Goal: Information Seeking & Learning: Learn about a topic

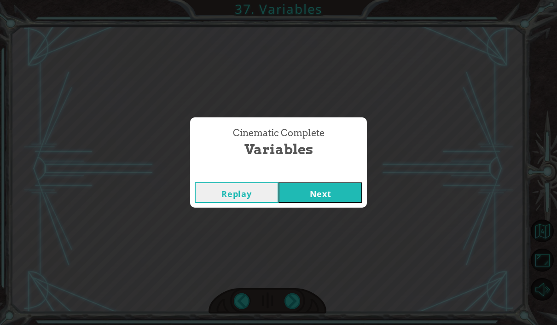
click at [343, 203] on button "Next" at bounding box center [320, 192] width 84 height 21
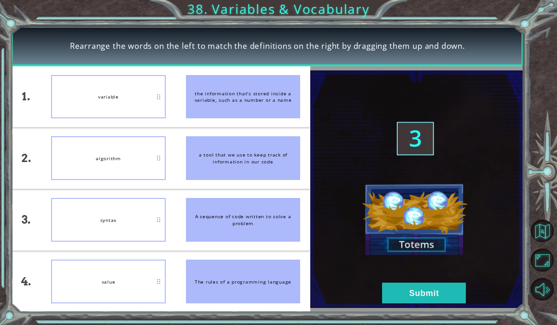
drag, startPoint x: 142, startPoint y: 236, endPoint x: 149, endPoint y: 106, distance: 130.4
click at [149, 106] on ul "variable algorithm syntax value" at bounding box center [108, 189] width 135 height 246
click at [204, 118] on div "the information that’s stored inside a variable, such as a number or a name" at bounding box center [243, 97] width 115 height 44
drag, startPoint x: 160, startPoint y: 239, endPoint x: 150, endPoint y: 294, distance: 55.2
click at [156, 219] on div "syntax" at bounding box center [108, 220] width 115 height 44
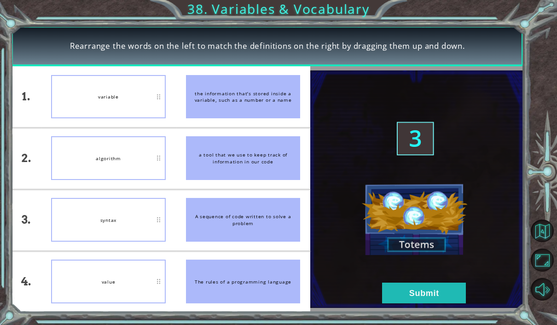
click at [178, 250] on li "A sequence of code written to solve a problem" at bounding box center [243, 220] width 135 height 61
drag, startPoint x: 158, startPoint y: 241, endPoint x: 168, endPoint y: 153, distance: 88.5
click at [168, 153] on ul "variable algorithm syntax value" at bounding box center [108, 189] width 135 height 246
click at [197, 207] on li "A sequence of code written to solve a problem" at bounding box center [243, 220] width 135 height 61
drag, startPoint x: 160, startPoint y: 235, endPoint x: 165, endPoint y: 183, distance: 52.3
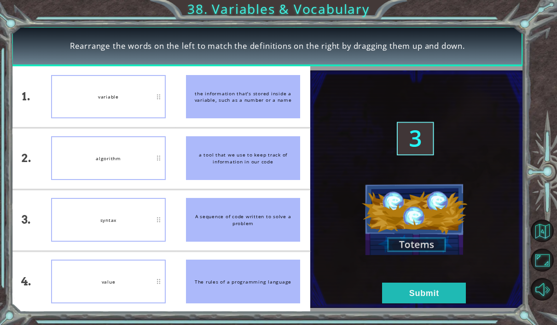
click at [165, 183] on ul "variable algorithm syntax value" at bounding box center [108, 189] width 135 height 246
click at [180, 189] on li "a tool that we use to keep track of information in our code" at bounding box center [243, 158] width 135 height 61
click at [409, 303] on button "Submit" at bounding box center [424, 293] width 84 height 21
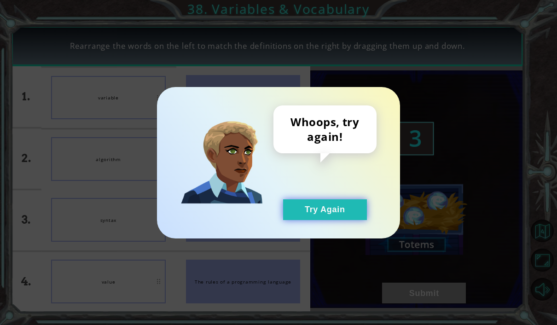
click at [338, 220] on button "Try Again" at bounding box center [325, 209] width 84 height 21
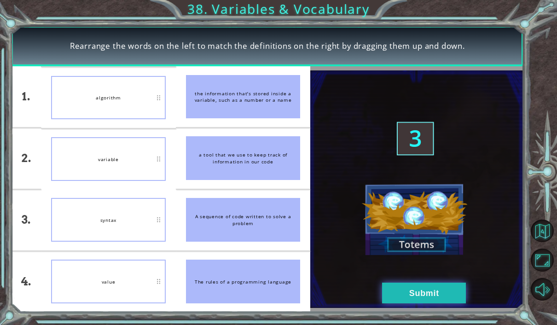
click at [397, 303] on button "Submit" at bounding box center [424, 293] width 84 height 21
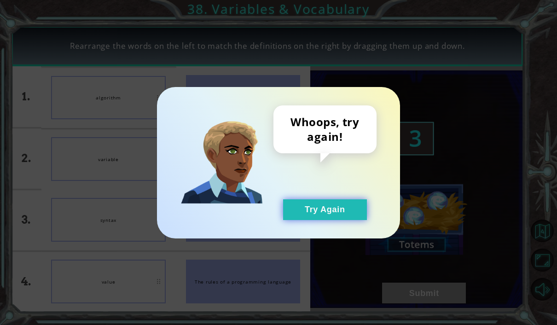
click at [300, 219] on button "Try Again" at bounding box center [325, 209] width 84 height 21
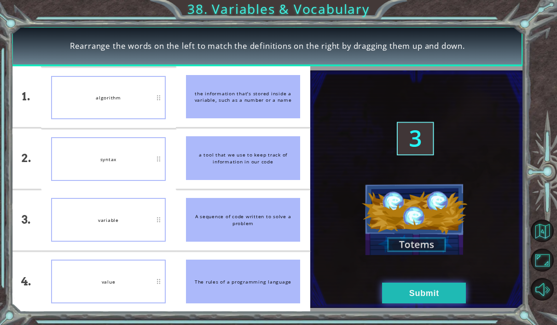
click at [406, 303] on button "Submit" at bounding box center [424, 293] width 84 height 21
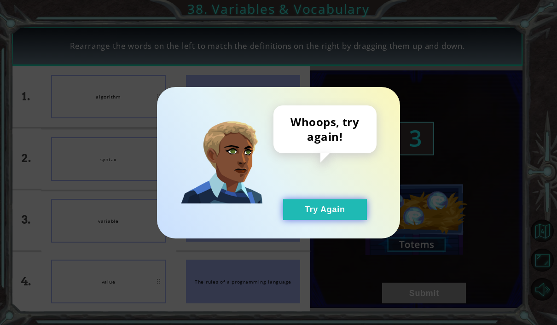
click at [322, 220] on button "Try Again" at bounding box center [325, 209] width 84 height 21
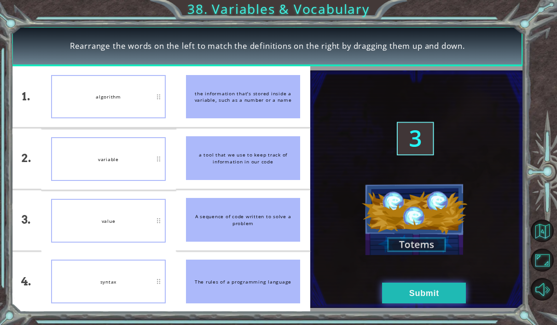
click at [432, 303] on button "Submit" at bounding box center [424, 293] width 84 height 21
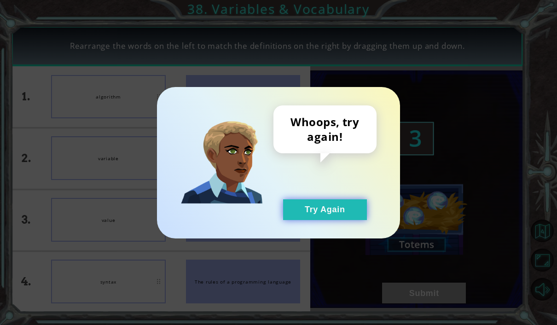
click at [332, 220] on button "Try Again" at bounding box center [325, 209] width 84 height 21
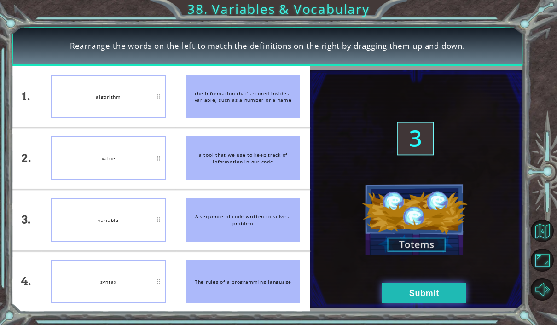
click at [410, 303] on button "Submit" at bounding box center [424, 293] width 84 height 21
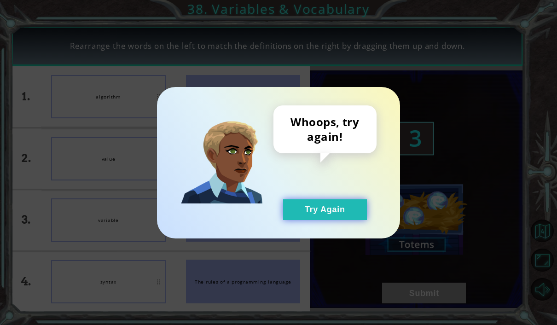
click at [324, 219] on button "Try Again" at bounding box center [325, 209] width 84 height 21
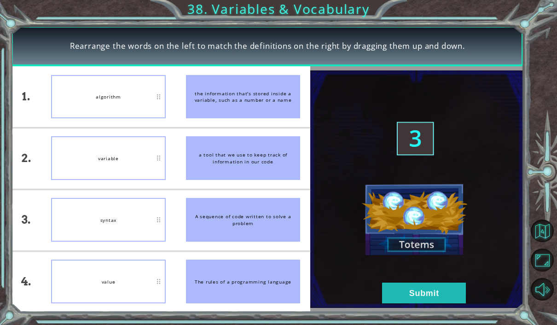
drag, startPoint x: 161, startPoint y: 115, endPoint x: 161, endPoint y: 129, distance: 14.3
click at [161, 119] on div "algorithm" at bounding box center [108, 97] width 115 height 44
drag, startPoint x: 160, startPoint y: 115, endPoint x: 159, endPoint y: 141, distance: 26.3
click at [159, 127] on li "algorithm" at bounding box center [108, 96] width 135 height 61
click at [414, 303] on button "Submit" at bounding box center [424, 293] width 84 height 21
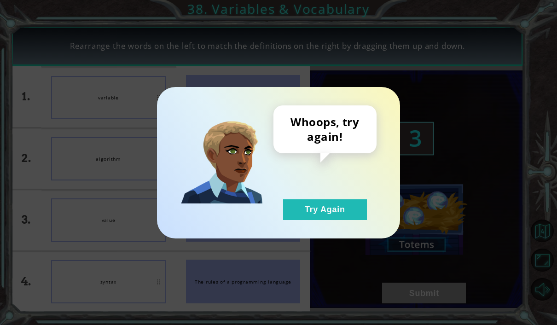
click at [317, 220] on button "Try Again" at bounding box center [325, 209] width 84 height 21
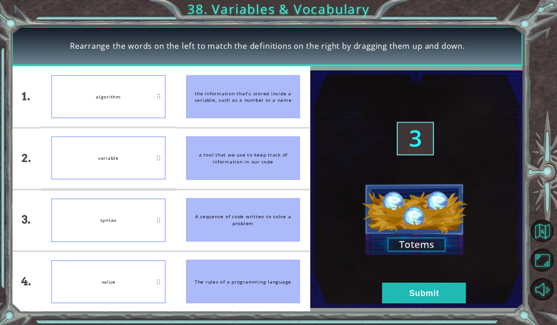
click at [25, 86] on div "1." at bounding box center [26, 96] width 30 height 61
click at [419, 303] on button "Submit" at bounding box center [424, 293] width 84 height 21
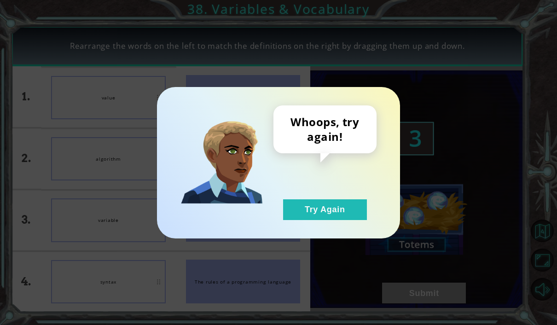
click at [306, 238] on div "Whoops, try again! Try Again" at bounding box center [278, 162] width 243 height 151
click at [299, 220] on button "Try Again" at bounding box center [325, 209] width 84 height 21
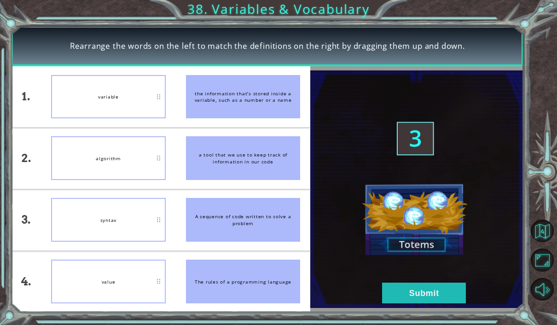
scroll to position [31, 0]
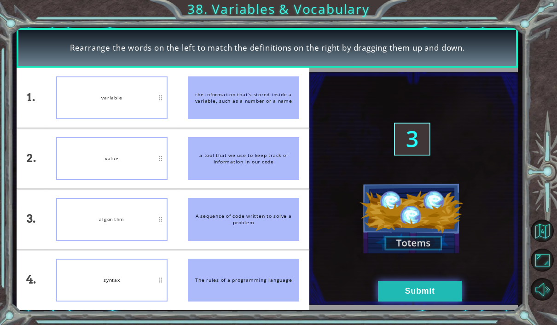
click at [423, 290] on button "Submit" at bounding box center [420, 291] width 84 height 21
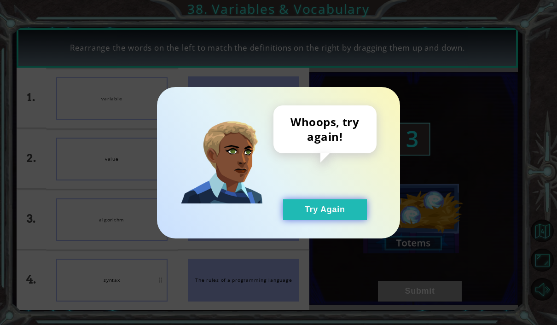
click at [326, 209] on button "Try Again" at bounding box center [325, 209] width 84 height 21
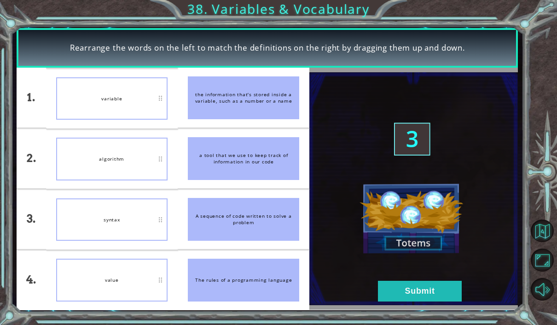
drag, startPoint x: 163, startPoint y: 168, endPoint x: 172, endPoint y: 250, distance: 82.3
click at [172, 250] on ul "variable algorithm syntax value" at bounding box center [112, 189] width 132 height 242
click at [192, 230] on div "A sequence of code written to solve a problem" at bounding box center [243, 219] width 111 height 43
drag, startPoint x: 128, startPoint y: 275, endPoint x: 96, endPoint y: 263, distance: 34.5
click at [96, 263] on div "value" at bounding box center [111, 280] width 111 height 43
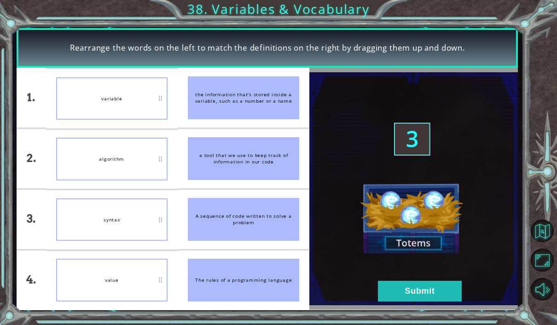
drag, startPoint x: 132, startPoint y: 274, endPoint x: 122, endPoint y: 223, distance: 51.5
click at [133, 178] on ul "variable algorithm syntax value" at bounding box center [112, 189] width 132 height 242
drag, startPoint x: 120, startPoint y: 280, endPoint x: 126, endPoint y: 249, distance: 31.4
click at [126, 249] on ul "variable algorithm syntax value" at bounding box center [112, 189] width 132 height 242
click at [428, 277] on img at bounding box center [413, 188] width 209 height 233
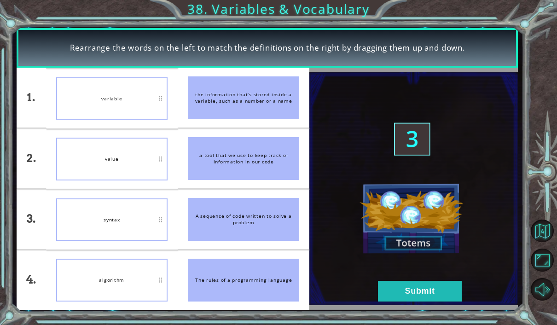
click at [426, 287] on button "Submit" at bounding box center [420, 291] width 84 height 21
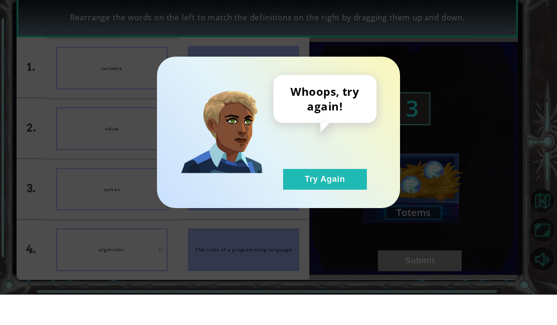
click at [309, 190] on div "Whoops, try again! Try Again" at bounding box center [278, 162] width 243 height 151
click at [309, 199] on button "Try Again" at bounding box center [325, 209] width 84 height 21
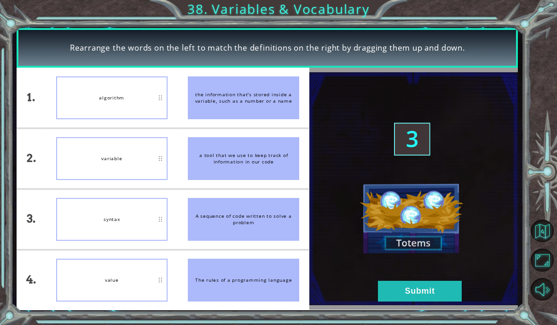
scroll to position [0, 0]
drag, startPoint x: 143, startPoint y: 117, endPoint x: 140, endPoint y: 172, distance: 54.8
click at [140, 172] on ul "algorithm variable syntax value" at bounding box center [112, 189] width 132 height 242
drag, startPoint x: 143, startPoint y: 113, endPoint x: 140, endPoint y: 152, distance: 39.3
click at [140, 152] on ul "algorithm variable syntax value" at bounding box center [112, 189] width 132 height 242
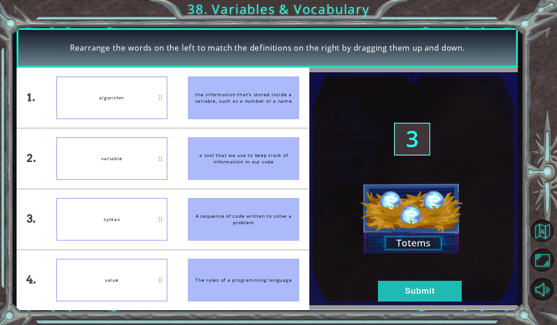
drag, startPoint x: 124, startPoint y: 288, endPoint x: 124, endPoint y: 263, distance: 24.9
click at [124, 263] on div "value" at bounding box center [111, 280] width 111 height 43
click at [394, 301] on button "Submit" at bounding box center [420, 291] width 84 height 21
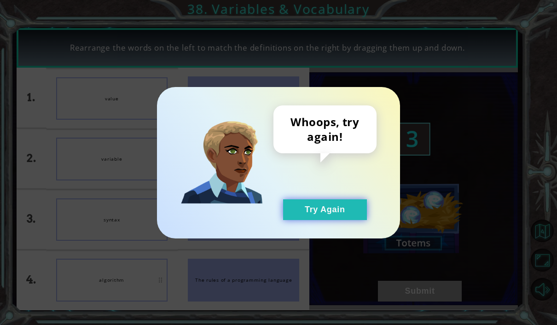
drag, startPoint x: 312, startPoint y: 206, endPoint x: 319, endPoint y: 206, distance: 7.4
click at [312, 206] on button "Try Again" at bounding box center [325, 209] width 84 height 21
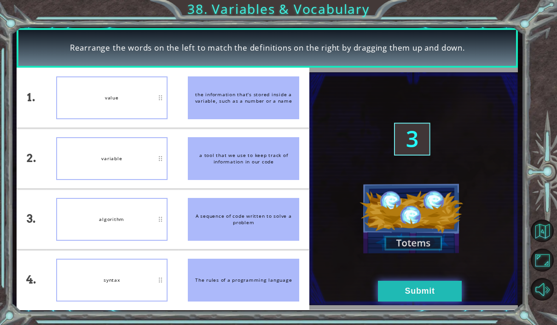
click at [431, 284] on button "Submit" at bounding box center [420, 291] width 84 height 21
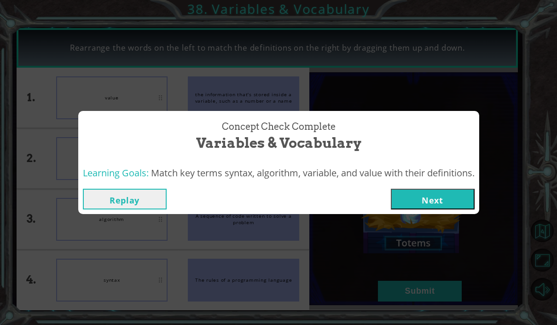
click at [414, 204] on button "Next" at bounding box center [433, 199] width 84 height 21
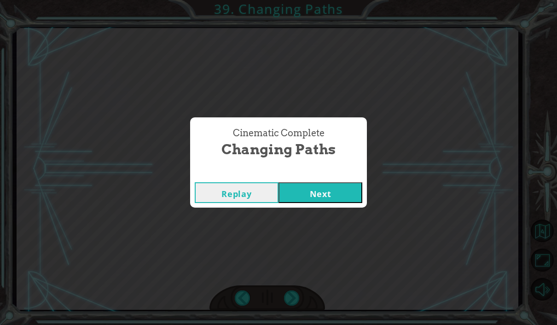
click at [329, 197] on button "Next" at bounding box center [320, 192] width 84 height 21
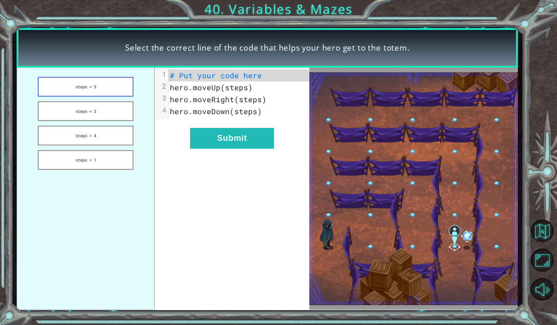
click at [101, 85] on button "steps = 3" at bounding box center [86, 87] width 96 height 20
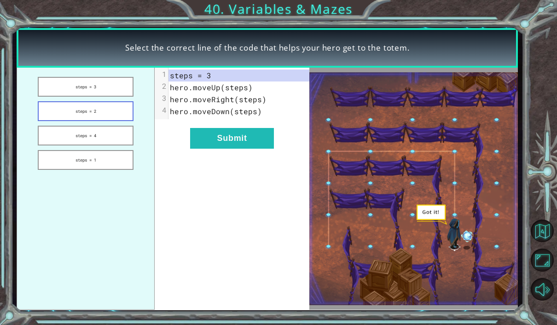
click at [105, 110] on button "steps = 2" at bounding box center [86, 111] width 96 height 20
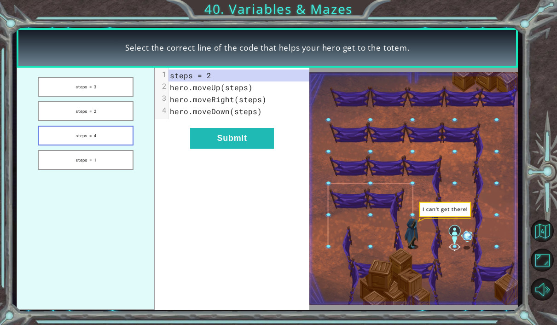
click at [104, 138] on button "steps = 4" at bounding box center [86, 136] width 96 height 20
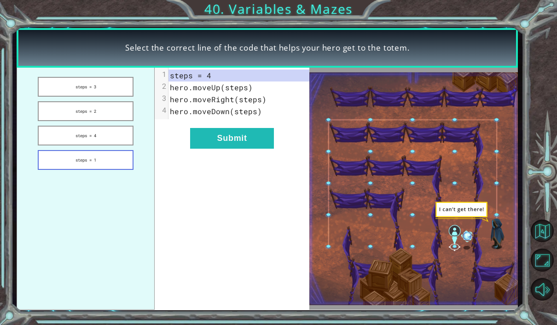
click at [103, 166] on button "steps = 1" at bounding box center [86, 160] width 96 height 20
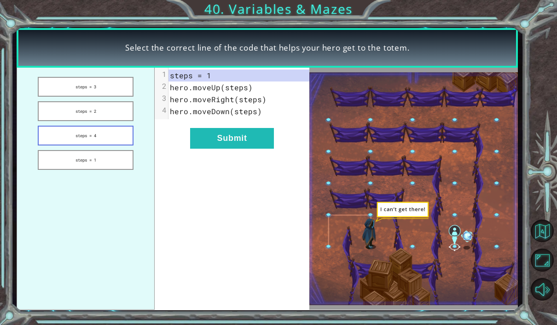
click at [121, 133] on button "steps = 4" at bounding box center [86, 136] width 96 height 20
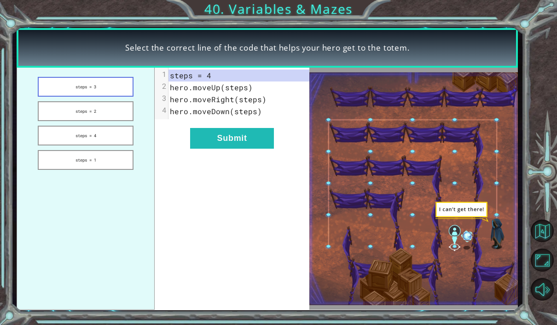
click at [112, 78] on button "steps = 3" at bounding box center [86, 87] width 96 height 20
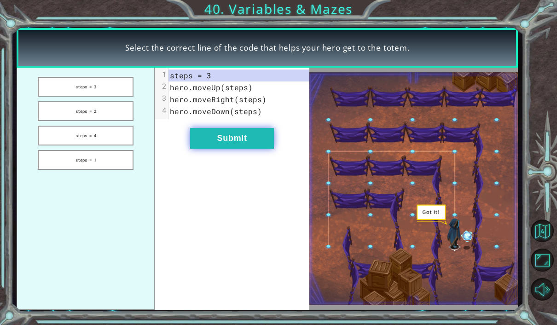
click at [251, 142] on button "Submit" at bounding box center [232, 138] width 84 height 21
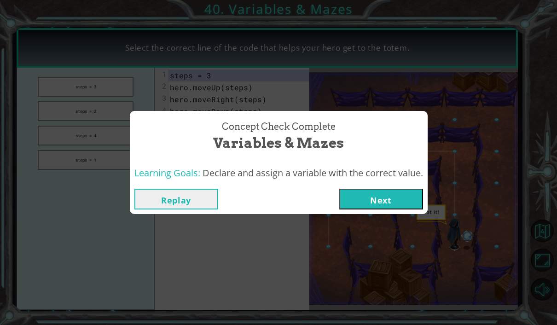
click at [385, 203] on button "Next" at bounding box center [381, 199] width 84 height 21
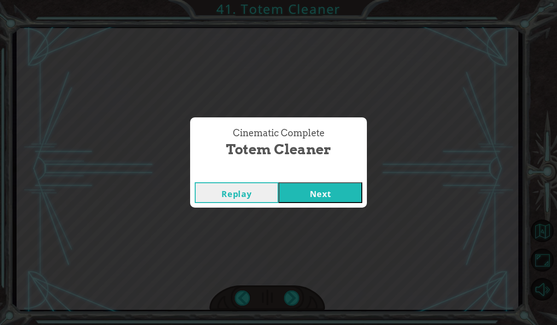
click at [349, 189] on button "Next" at bounding box center [320, 192] width 84 height 21
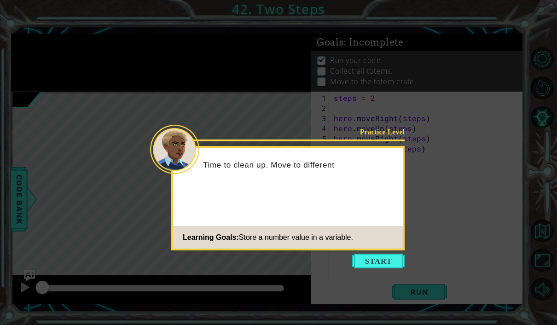
click at [383, 258] on button "Start" at bounding box center [378, 261] width 52 height 15
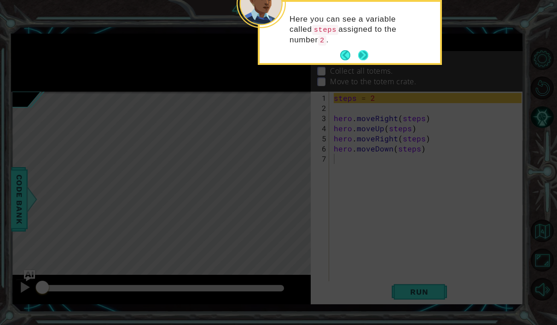
click at [364, 53] on button "Next" at bounding box center [363, 55] width 11 height 11
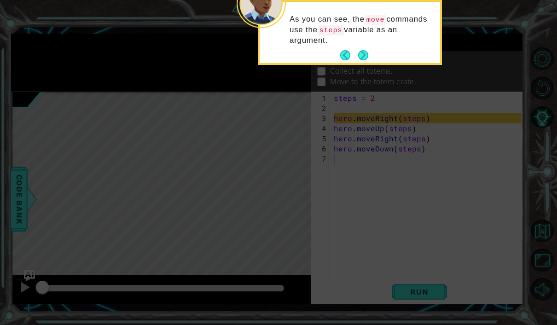
click at [365, 52] on button "Next" at bounding box center [363, 55] width 11 height 11
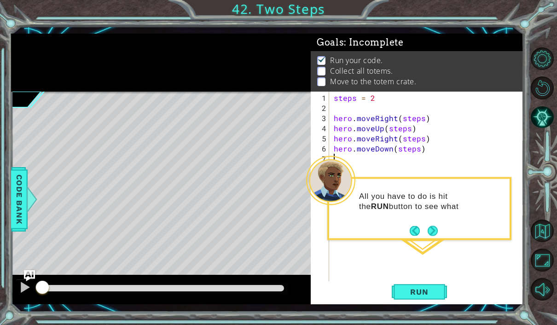
click at [432, 224] on footer at bounding box center [424, 231] width 28 height 14
click at [432, 229] on button "Next" at bounding box center [433, 231] width 11 height 11
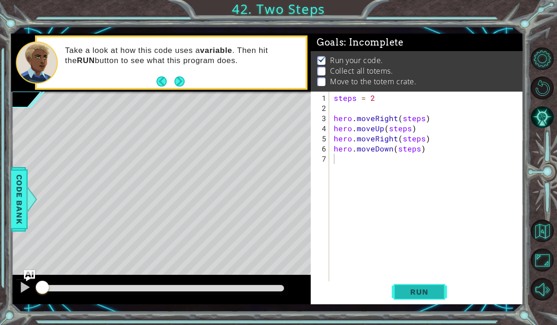
click at [411, 295] on span "Run" at bounding box center [419, 291] width 36 height 9
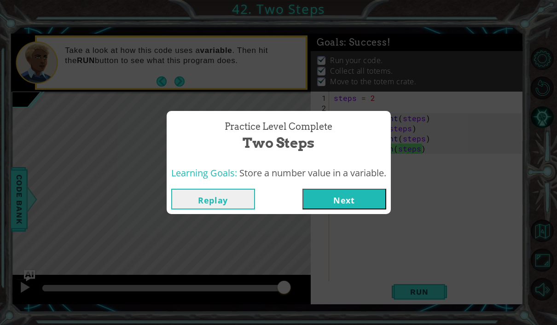
click at [221, 219] on div "Practice Level Complete Two Steps Learning Goals: Store a number value in a var…" at bounding box center [278, 162] width 557 height 325
click at [220, 214] on div "Practice Level Complete Two Steps Learning Goals: Store a number value in a var…" at bounding box center [278, 162] width 557 height 325
click at [219, 207] on button "Replay" at bounding box center [213, 199] width 84 height 21
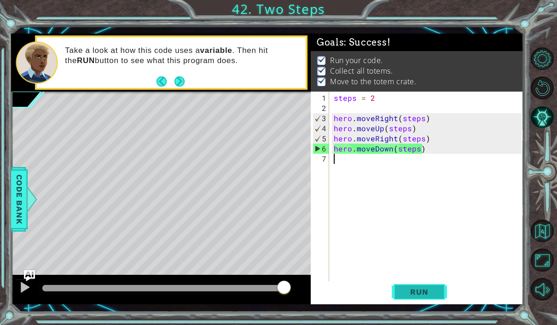
click at [438, 285] on button "Run" at bounding box center [419, 291] width 55 height 21
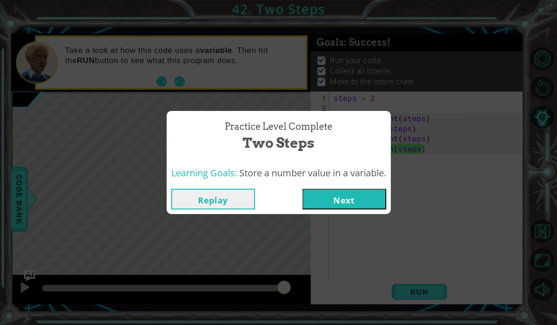
click at [354, 203] on button "Next" at bounding box center [344, 199] width 84 height 21
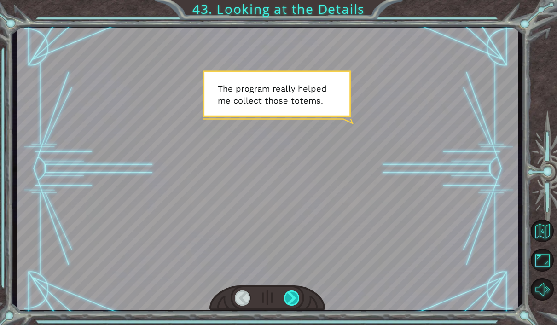
click at [292, 299] on div at bounding box center [292, 297] width 16 height 15
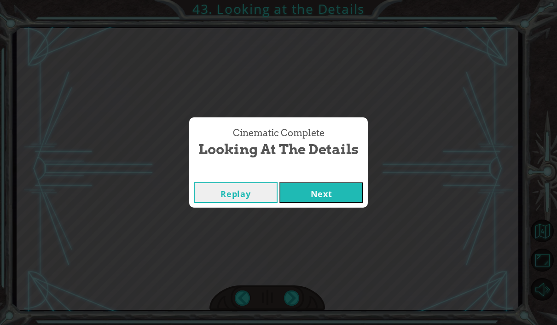
click at [334, 139] on div "Cinematic Complete Looking at the Details" at bounding box center [278, 143] width 169 height 42
click at [318, 193] on button "Next" at bounding box center [321, 192] width 84 height 21
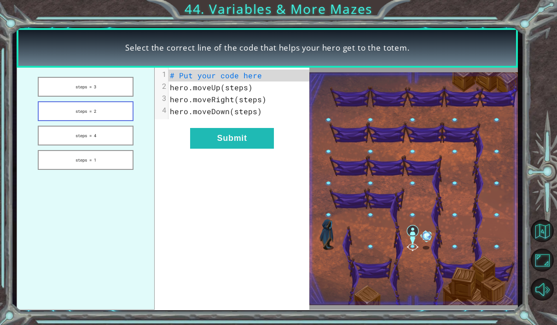
click at [74, 113] on button "steps = 2" at bounding box center [86, 111] width 96 height 20
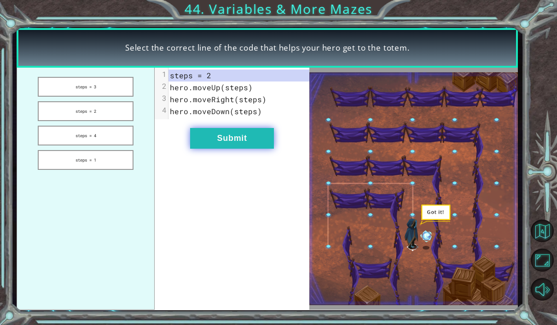
click at [234, 134] on button "Submit" at bounding box center [232, 138] width 84 height 21
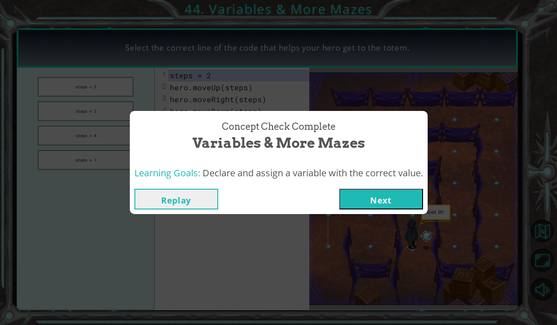
click at [380, 201] on button "Next" at bounding box center [381, 199] width 84 height 21
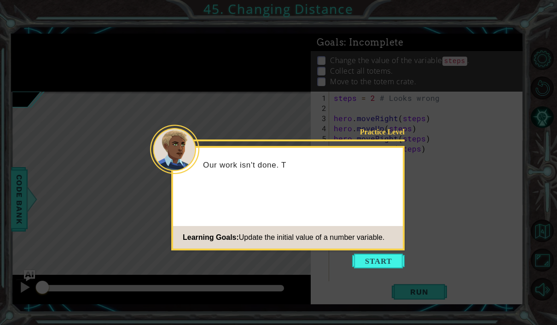
click at [385, 258] on button "Start" at bounding box center [378, 261] width 52 height 15
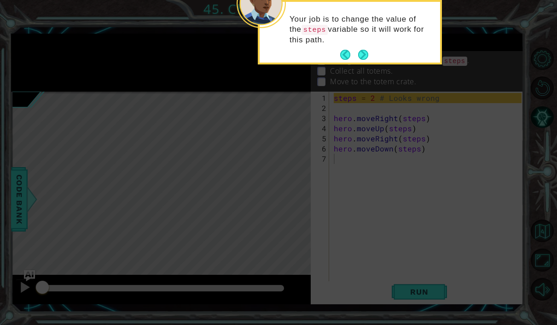
click at [362, 51] on button "Next" at bounding box center [363, 55] width 12 height 12
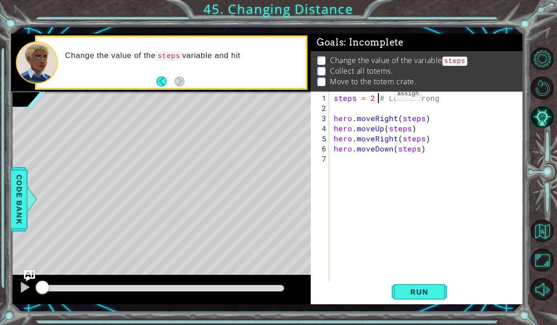
click at [379, 98] on div "steps = 2 # Looks wrong hero . moveRight ( steps ) hero . moveUp ( steps ) hero…" at bounding box center [429, 199] width 194 height 213
type textarea "steps = 3# Looks wrong"
click at [426, 292] on span "Run" at bounding box center [419, 291] width 36 height 9
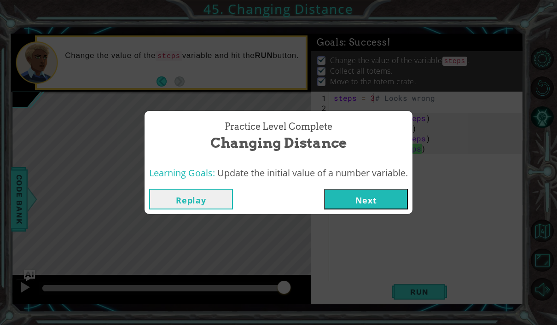
click at [397, 204] on button "Next" at bounding box center [366, 199] width 84 height 21
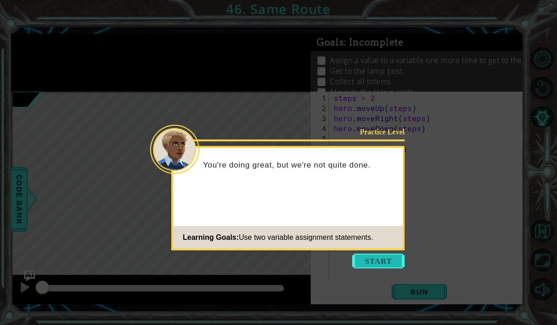
click at [384, 256] on button "Start" at bounding box center [378, 261] width 52 height 15
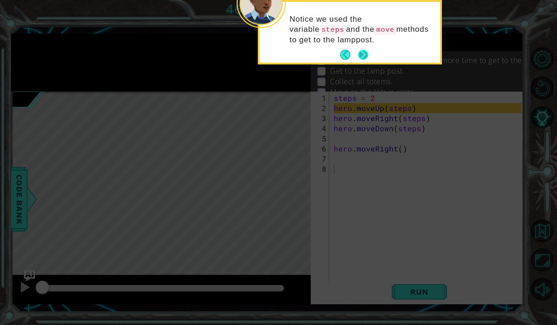
click at [359, 48] on footer at bounding box center [354, 55] width 28 height 14
click at [363, 55] on button "Next" at bounding box center [363, 55] width 14 height 14
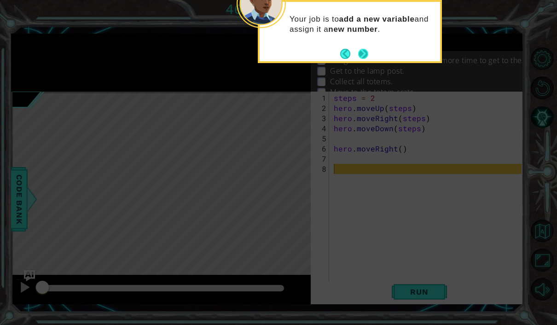
click at [365, 59] on button "Next" at bounding box center [363, 53] width 11 height 11
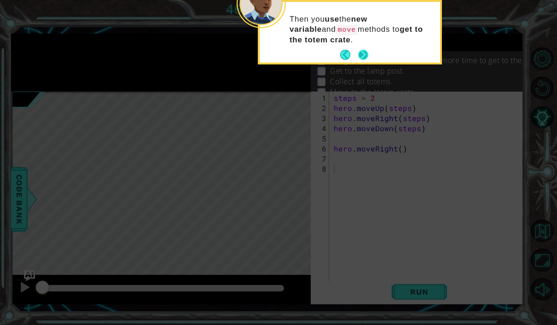
click at [365, 56] on button "Next" at bounding box center [363, 55] width 10 height 10
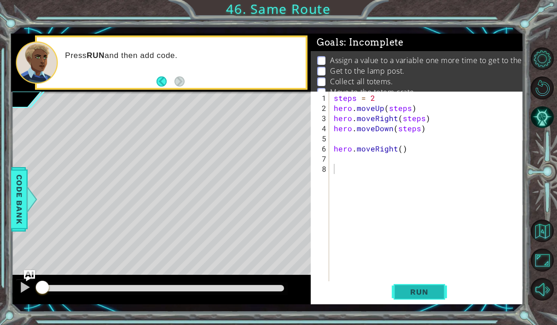
click at [429, 289] on span "Run" at bounding box center [419, 291] width 36 height 9
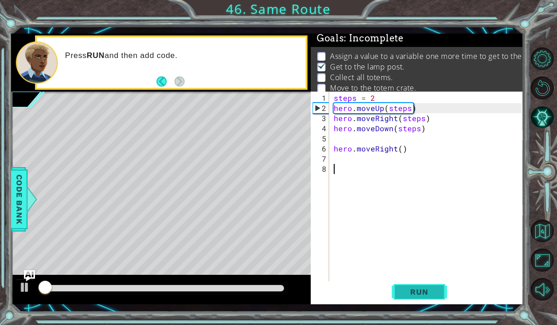
scroll to position [6, 0]
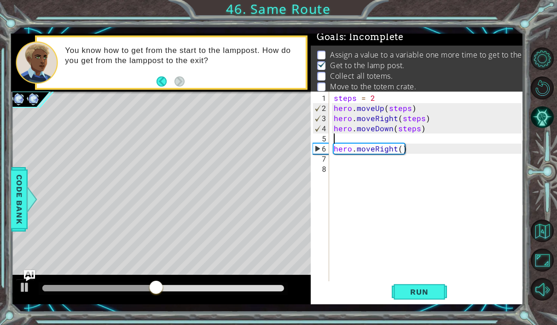
click at [397, 134] on div "steps = 2 hero . moveUp ( steps ) hero . moveRight ( steps ) hero . moveDown ( …" at bounding box center [429, 199] width 194 height 213
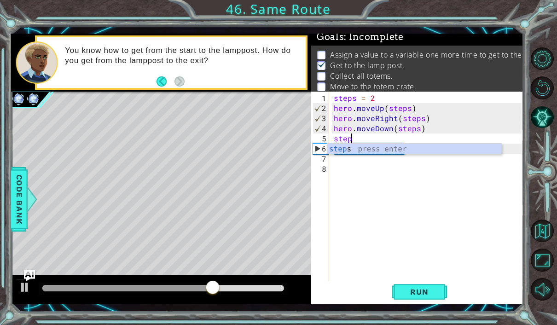
type textarea "s"
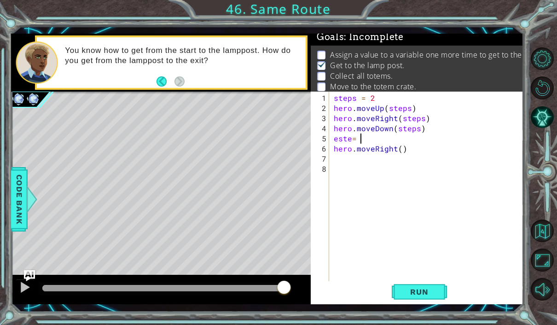
scroll to position [0, 1]
click at [350, 139] on div "steps = 2 hero . moveUp ( steps ) hero . moveRight ( steps ) hero . moveDown ( …" at bounding box center [429, 199] width 194 height 213
click at [350, 139] on div "steps = 2 hero . moveUp ( steps ) hero . moveRight ( steps ) hero . moveDown ( …" at bounding box center [427, 188] width 190 height 192
type textarea "este = 3"
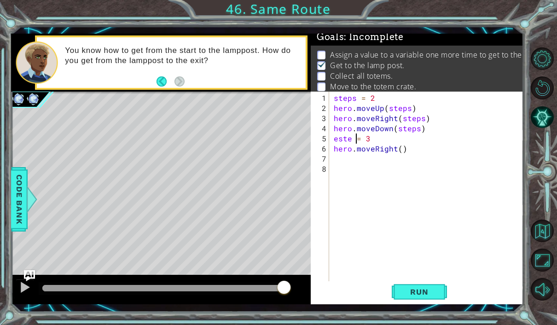
click at [366, 160] on div "steps = 2 hero . moveUp ( steps ) hero . moveRight ( steps ) hero . moveDown ( …" at bounding box center [429, 199] width 194 height 213
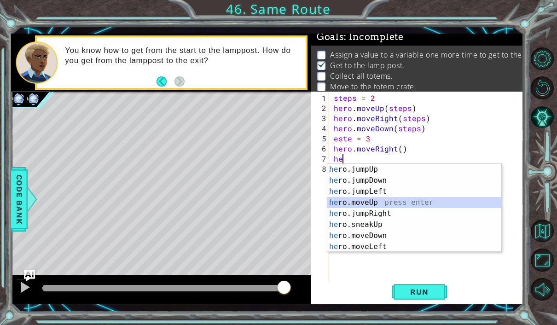
click at [387, 204] on div "he ro.jumpUp press enter he ro.jumpDown press enter he ro.jumpLeft press enter …" at bounding box center [414, 219] width 174 height 110
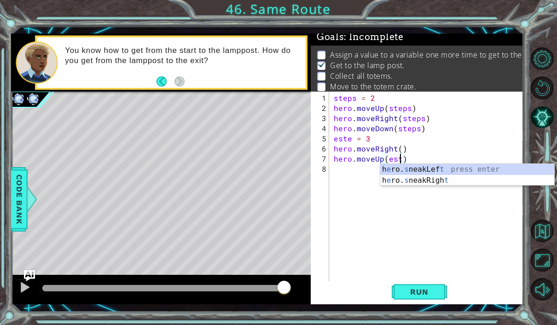
type textarea "hero.moveUp(este)"
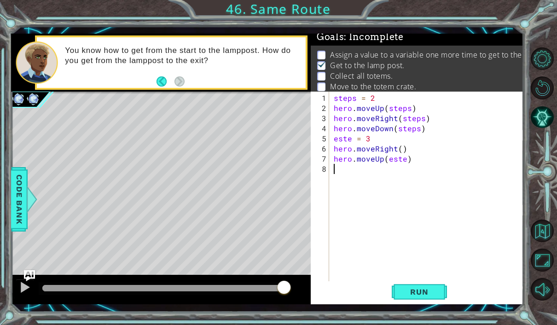
click at [405, 177] on div "steps = 2 hero . moveUp ( steps ) hero . moveRight ( steps ) hero . moveDown ( …" at bounding box center [429, 199] width 194 height 213
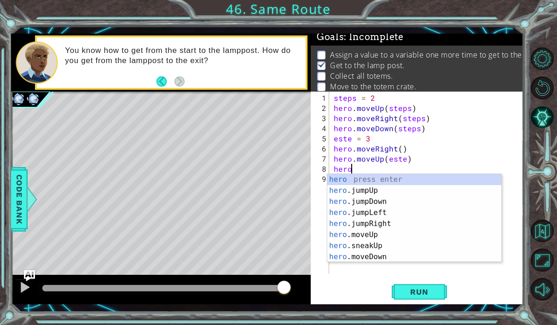
scroll to position [0, 1]
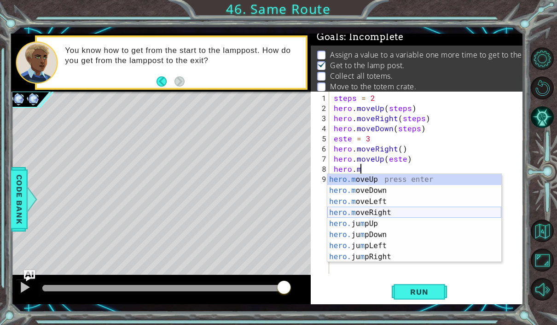
click at [394, 214] on div "hero.m oveUp press enter hero.m oveDown press enter hero.m oveLeft press enter …" at bounding box center [414, 229] width 174 height 110
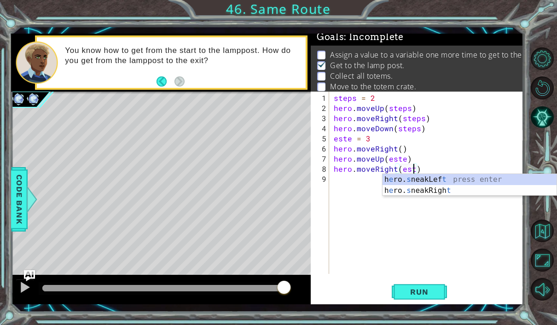
type textarea "hero.moveRight(este)"
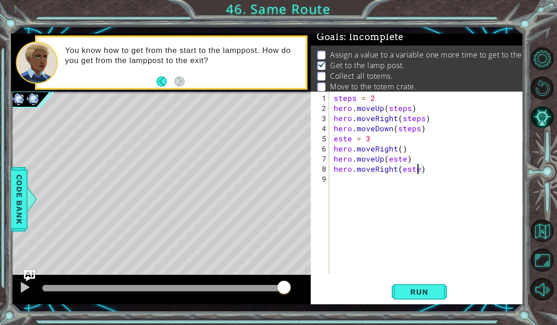
click at [402, 185] on div "steps = 2 hero . moveUp ( steps ) hero . moveRight ( steps ) hero . moveDown ( …" at bounding box center [429, 194] width 194 height 203
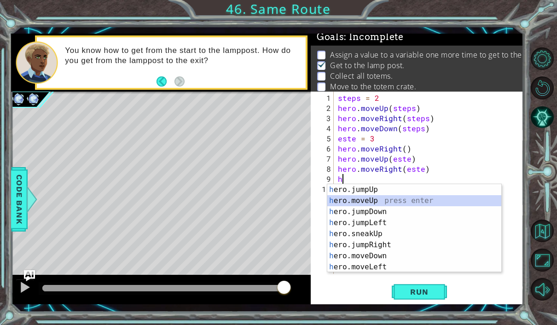
click at [416, 199] on div "h ero.jumpUp press enter h ero.moveUp press enter h ero.jumpDown press enter h …" at bounding box center [414, 239] width 174 height 110
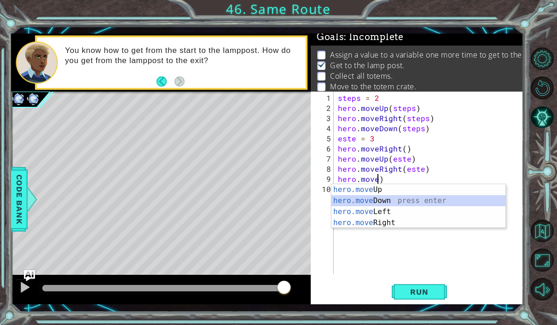
click at [417, 198] on div "hero.move Up press enter hero.move Down press enter hero.move Left press enter …" at bounding box center [418, 217] width 174 height 66
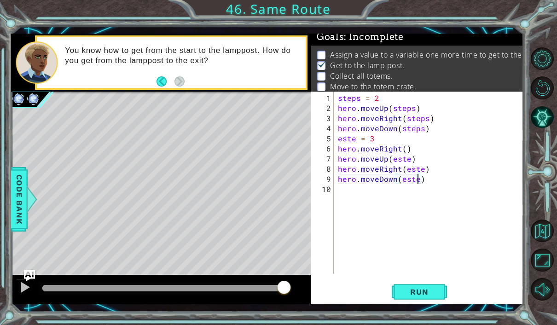
scroll to position [0, 5]
type textarea "hero.moveDown(este)"
click at [417, 289] on span "Run" at bounding box center [419, 291] width 36 height 9
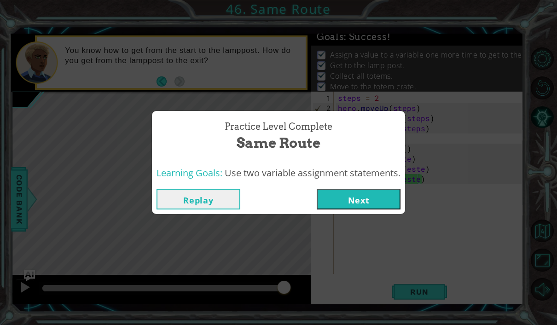
click at [193, 201] on button "Replay" at bounding box center [198, 199] width 84 height 21
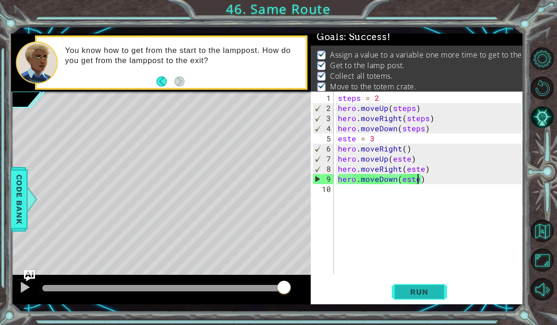
click at [416, 290] on span "Run" at bounding box center [419, 291] width 36 height 9
drag, startPoint x: 256, startPoint y: 288, endPoint x: 357, endPoint y: 292, distance: 100.9
click at [357, 292] on body "1 ההההההההההההההההההההההההההההההההההההההההההההההההההההההההההההההההההההההההההההה…" at bounding box center [278, 162] width 557 height 325
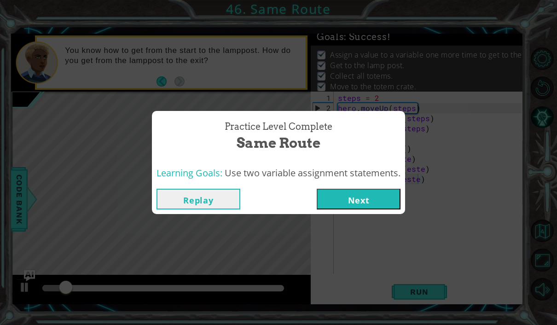
click at [378, 197] on button "Next" at bounding box center [359, 199] width 84 height 21
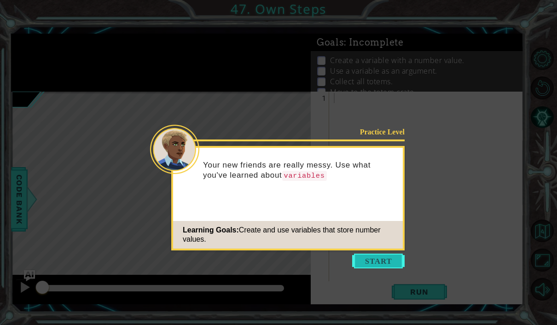
click at [385, 259] on button "Start" at bounding box center [378, 261] width 52 height 15
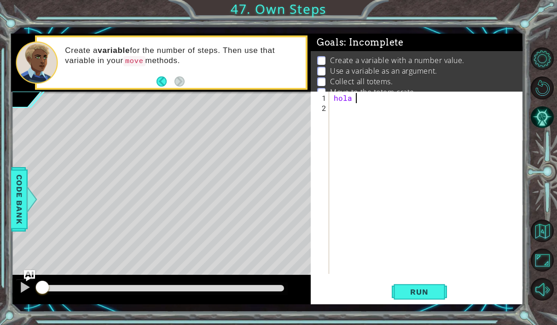
scroll to position [0, 1]
type textarea "hola = 3"
click at [372, 107] on div "hola = 3" at bounding box center [429, 194] width 194 height 203
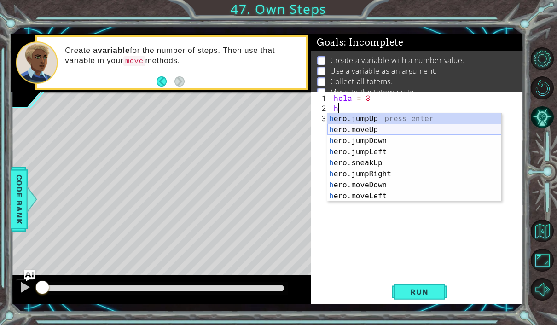
click at [385, 132] on div "h ero.jumpUp press enter h ero.moveUp press enter h ero.jumpDown press enter h …" at bounding box center [414, 168] width 174 height 110
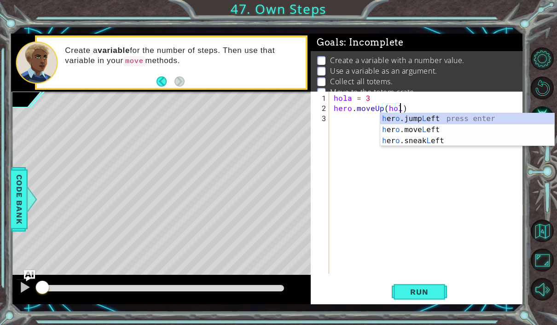
type textarea "hero.moveUp([GEOGRAPHIC_DATA])"
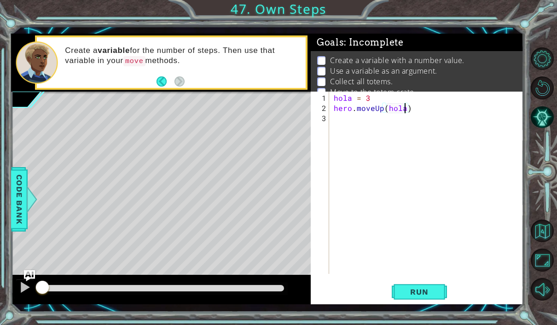
click at [379, 124] on div "hola = 3 hero . moveUp ( [GEOGRAPHIC_DATA] )" at bounding box center [429, 194] width 194 height 203
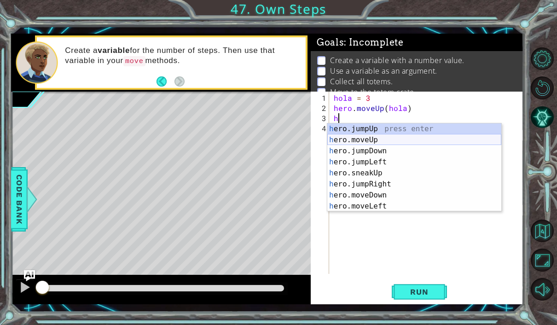
click at [384, 137] on div "h ero.jumpUp press enter h ero.moveUp press enter h ero.jumpDown press enter h …" at bounding box center [414, 178] width 174 height 110
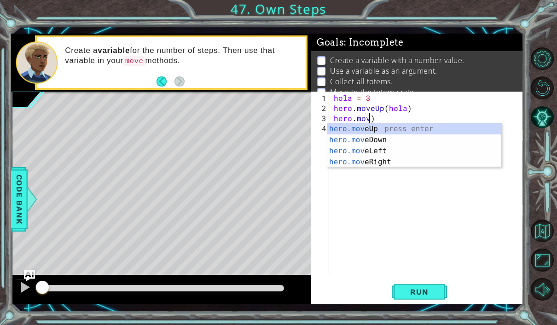
scroll to position [0, 2]
click at [394, 162] on div "hero.move Up press enter hero.move Down press enter hero.move Left press enter …" at bounding box center [414, 156] width 174 height 66
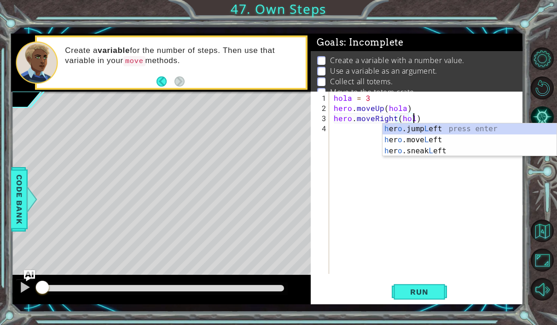
scroll to position [0, 5]
type textarea "hero.moveRight(hola)"
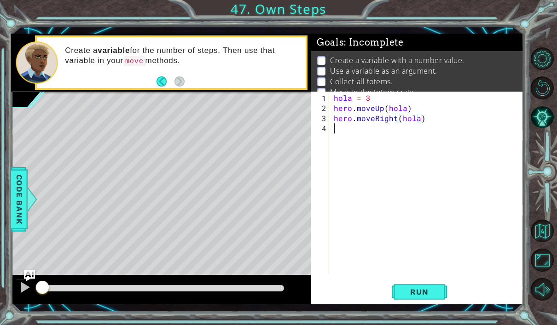
click at [371, 139] on div "hola = 3 hero . moveUp ( hola ) hero . moveRight ( hola )" at bounding box center [429, 194] width 194 height 203
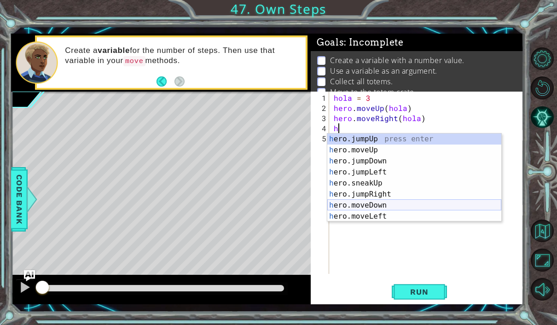
click at [388, 204] on div "h ero.jumpUp press enter h ero.moveUp press enter h ero.jumpDown press enter h …" at bounding box center [414, 188] width 174 height 110
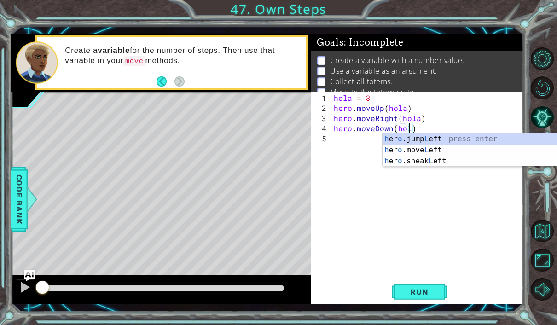
type textarea "hero.moveDown([GEOGRAPHIC_DATA])"
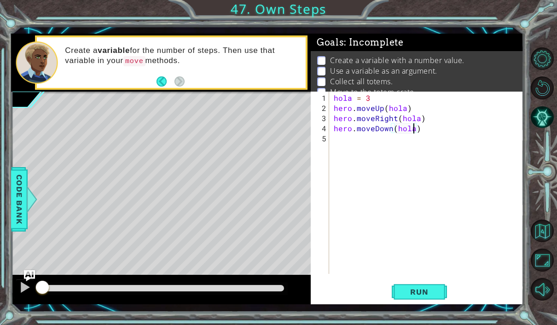
click at [397, 142] on div "hola = 3 hero . moveUp ( hola ) hero . moveRight ( hola ) hero . moveDown ( [GE…" at bounding box center [429, 194] width 194 height 203
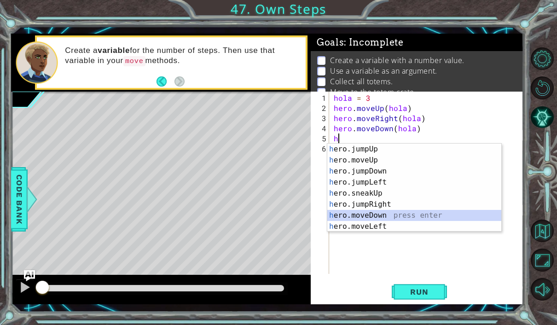
click at [391, 215] on div "h ero.jumpUp press enter h ero.moveUp press enter h ero.jumpDown press enter h …" at bounding box center [414, 199] width 174 height 110
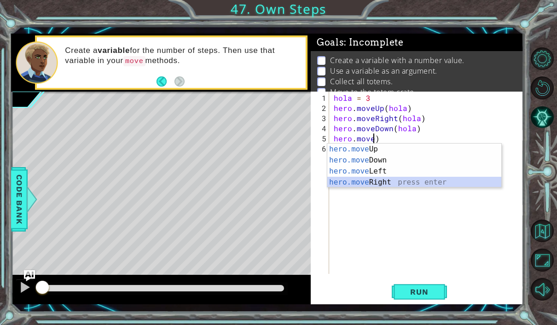
click at [400, 186] on div "hero.move Up press enter hero.move Down press enter hero.move Left press enter …" at bounding box center [414, 177] width 174 height 66
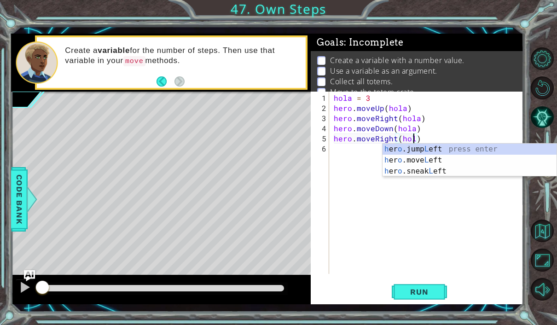
scroll to position [0, 5]
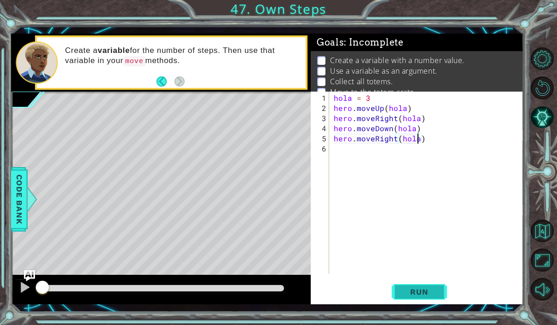
type textarea "hero.moveRight(hola)"
click at [411, 294] on span "Run" at bounding box center [419, 291] width 36 height 9
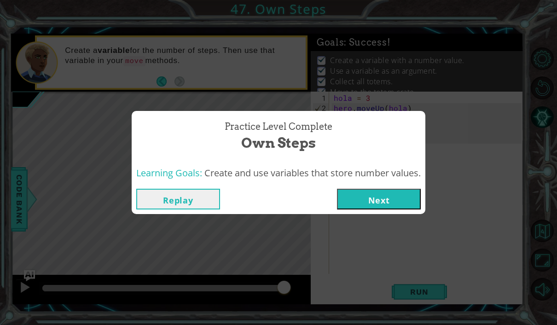
click at [197, 201] on button "Replay" at bounding box center [178, 199] width 84 height 21
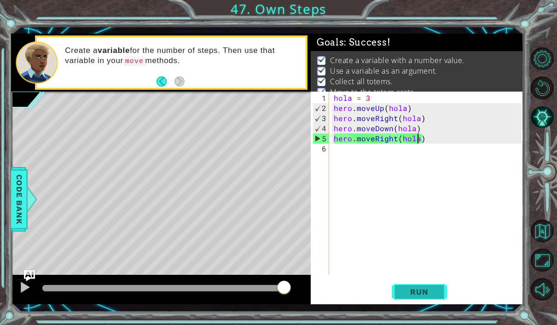
click at [432, 285] on button "Run" at bounding box center [419, 291] width 55 height 21
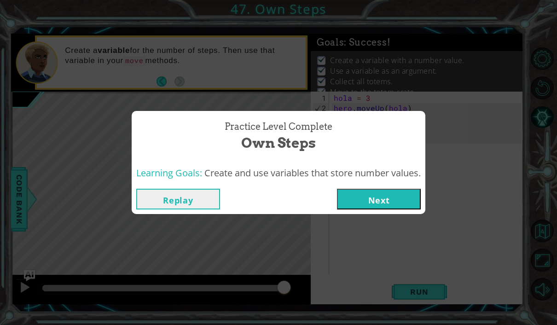
click at [412, 195] on button "Next" at bounding box center [379, 199] width 84 height 21
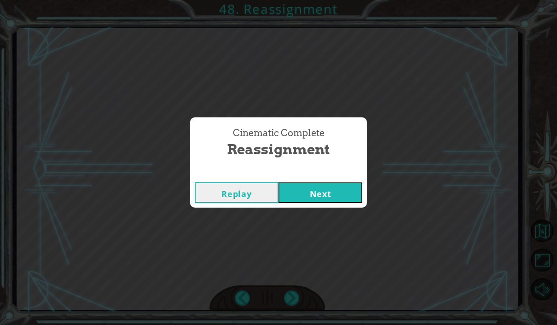
click at [327, 190] on button "Next" at bounding box center [320, 192] width 84 height 21
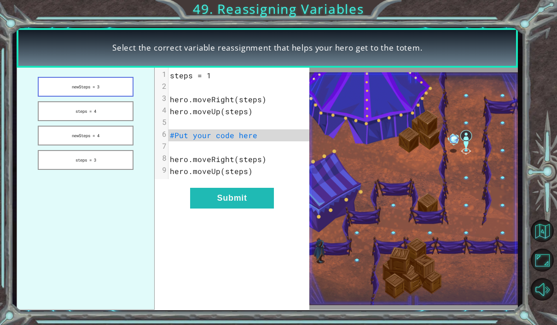
click at [95, 90] on button "newSteps = 3" at bounding box center [86, 87] width 96 height 20
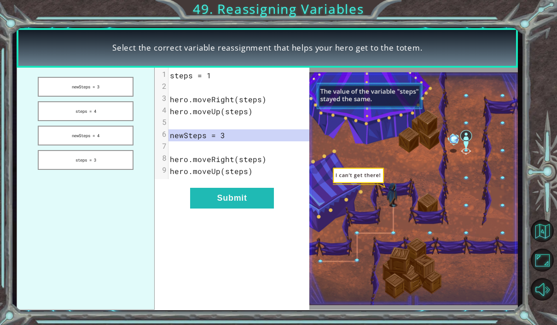
click at [190, 110] on span "hero.moveUp(steps)" at bounding box center [211, 111] width 83 height 10
click at [110, 125] on ul "newSteps = 3 steps = 4 newSteps = 4 steps = 3" at bounding box center [86, 189] width 138 height 242
click at [111, 132] on button "newSteps = 4" at bounding box center [86, 136] width 96 height 20
click at [99, 87] on button "newSteps = 3" at bounding box center [86, 87] width 96 height 20
click at [99, 91] on button "newSteps = 3" at bounding box center [86, 87] width 96 height 20
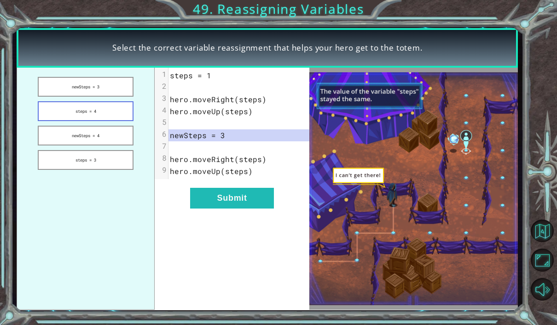
click at [106, 107] on button "steps = 4" at bounding box center [86, 111] width 96 height 20
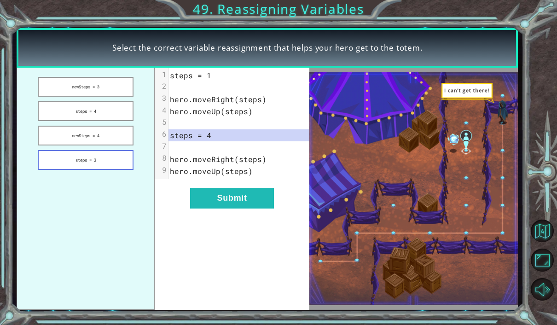
click at [100, 154] on button "steps = 3" at bounding box center [86, 160] width 96 height 20
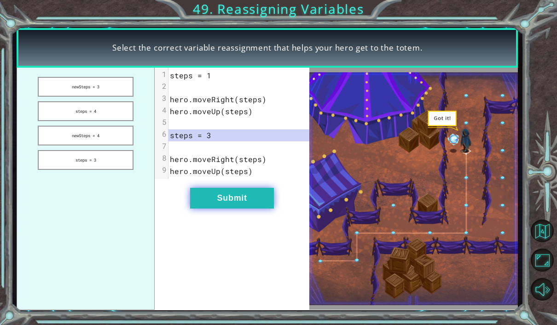
click at [237, 199] on button "Submit" at bounding box center [232, 198] width 84 height 21
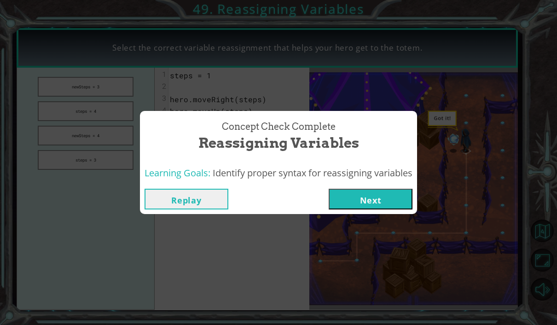
click at [368, 193] on button "Next" at bounding box center [371, 199] width 84 height 21
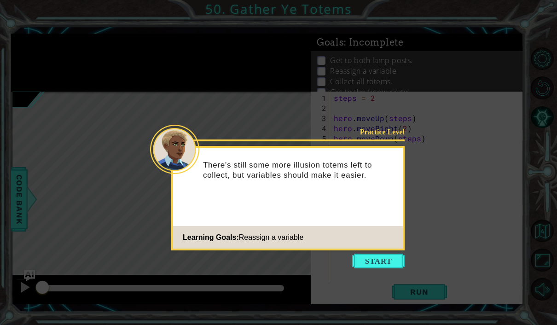
click at [386, 262] on button "Start" at bounding box center [378, 261] width 52 height 15
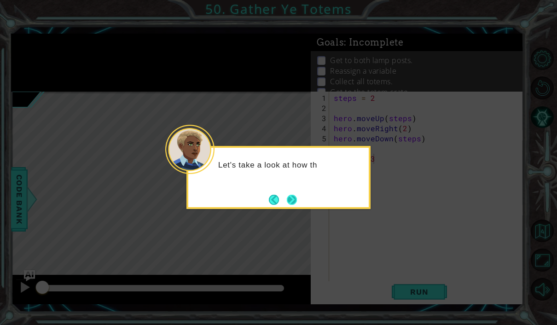
click at [295, 205] on button "Next" at bounding box center [291, 199] width 11 height 11
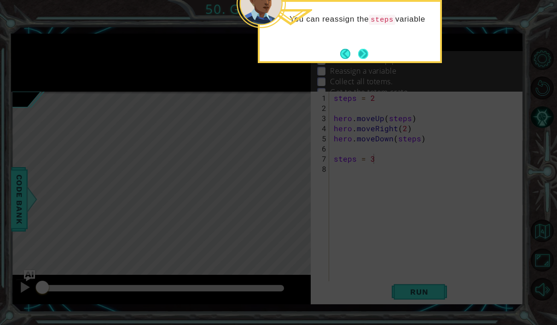
click at [360, 50] on button "Next" at bounding box center [362, 53] width 15 height 15
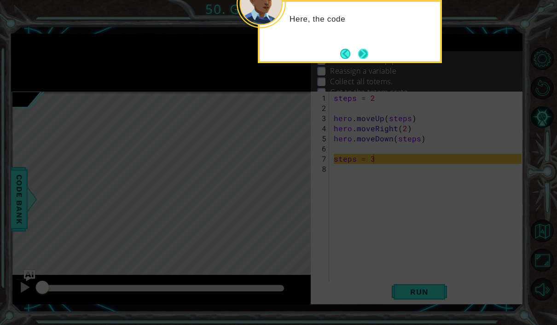
click at [365, 55] on button "Next" at bounding box center [363, 53] width 11 height 11
click at [375, 50] on div "The variable has a new value, but the name stays the same." at bounding box center [350, 29] width 180 height 46
click at [364, 52] on button "Next" at bounding box center [363, 53] width 11 height 11
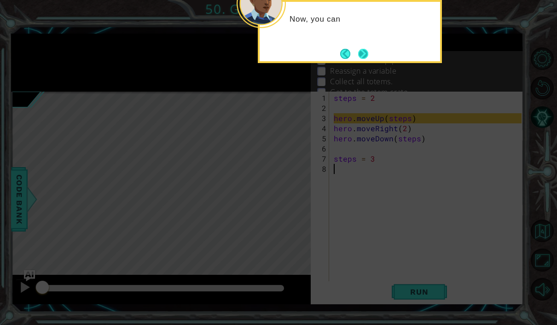
click at [365, 55] on button "Next" at bounding box center [363, 54] width 12 height 12
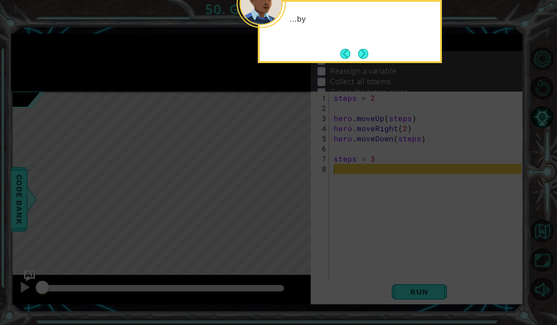
click at [365, 55] on button "Next" at bounding box center [362, 53] width 15 height 15
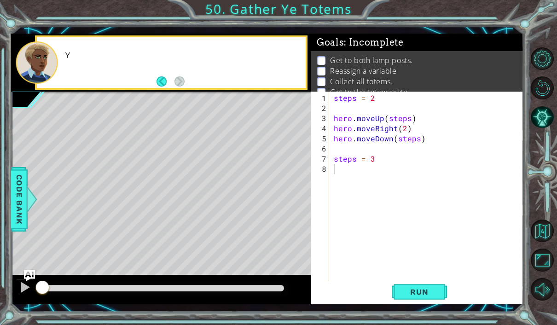
click at [365, 55] on div "Get to both lamp posts. Reassign a variable Collect all totems. Get to the tote…" at bounding box center [417, 76] width 213 height 51
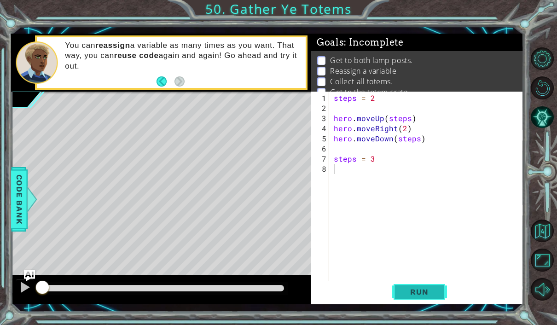
click at [406, 285] on button "Run" at bounding box center [419, 291] width 55 height 21
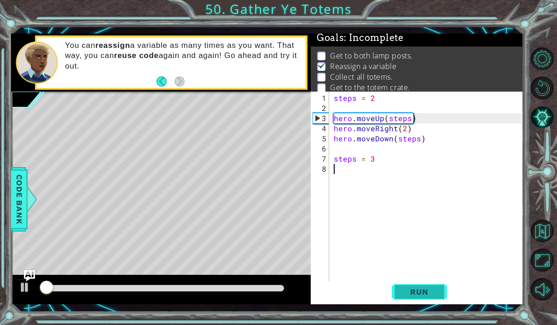
scroll to position [6, 0]
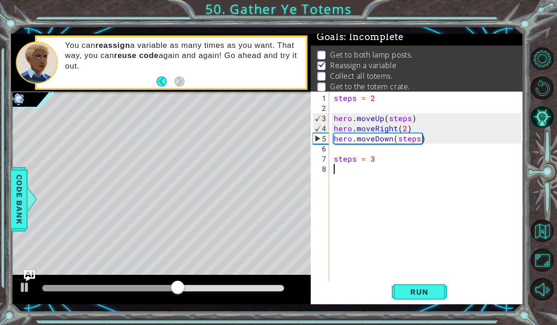
click at [407, 187] on div "steps = 2 hero . moveUp ( steps ) hero . moveRight ( 2 ) hero . moveDown ( step…" at bounding box center [429, 199] width 194 height 213
click at [410, 139] on div "steps = 2 hero . moveUp ( steps ) hero . moveRight ( 2 ) hero . moveDown ( step…" at bounding box center [429, 199] width 194 height 213
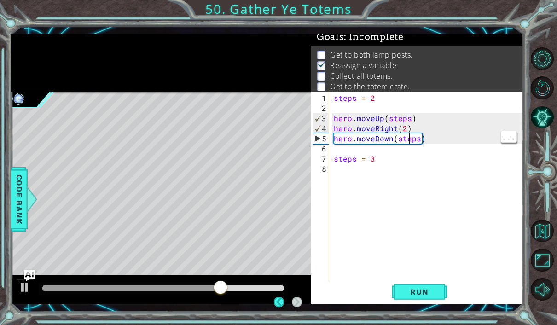
scroll to position [26, 0]
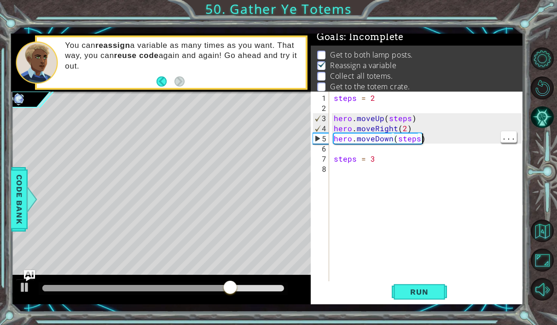
click at [482, 139] on div "steps = 2 hero . moveUp ( steps ) hero . moveRight ( 2 ) hero . moveDown ( step…" at bounding box center [429, 199] width 194 height 213
type textarea "steps = 3"
click at [434, 158] on div "steps = 2 hero . moveUp ( steps ) hero . moveRight ( 2 ) hero . moveDown ( step…" at bounding box center [429, 199] width 194 height 213
click at [393, 174] on div "steps = 2 hero . moveUp ( steps ) hero . moveRight ( 2 ) hero . moveDown ( step…" at bounding box center [429, 199] width 194 height 213
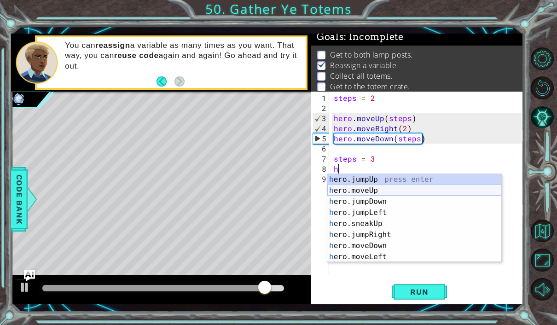
click at [418, 192] on div "h ero.jumpUp press enter h ero.moveUp press enter h ero.jumpDown press enter h …" at bounding box center [414, 229] width 174 height 110
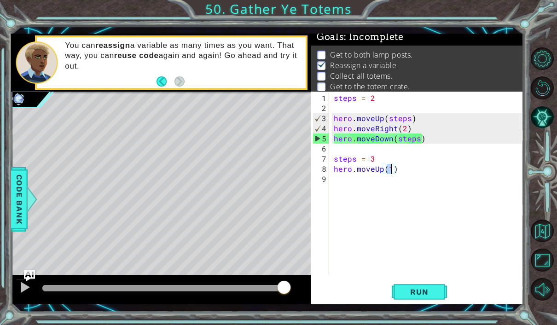
scroll to position [0, 3]
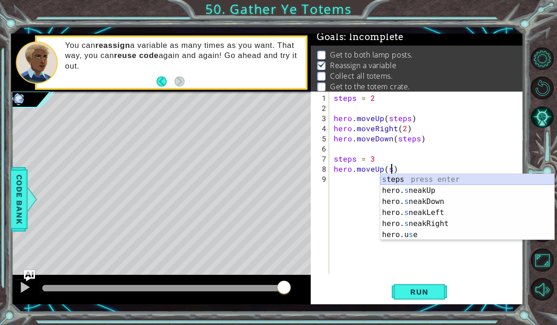
type textarea "hero.moveUp(steps)"
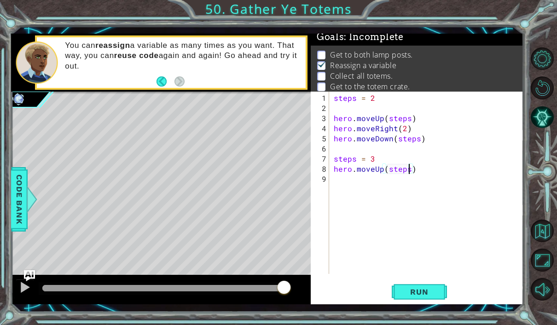
click at [430, 180] on div "steps = 2 hero . moveUp ( steps ) hero . moveRight ( 2 ) hero . moveDown ( step…" at bounding box center [429, 194] width 194 height 203
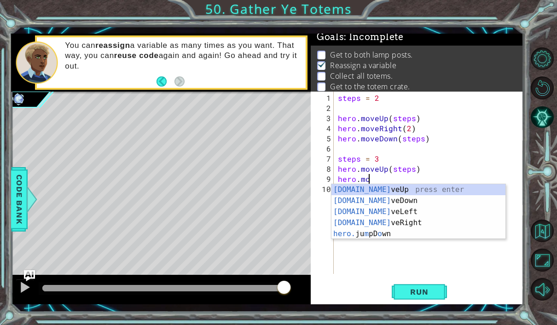
scroll to position [0, 1]
click at [435, 222] on div "[DOMAIN_NAME] veUp press enter [DOMAIN_NAME] veDown press enter [DOMAIN_NAME] v…" at bounding box center [418, 222] width 174 height 77
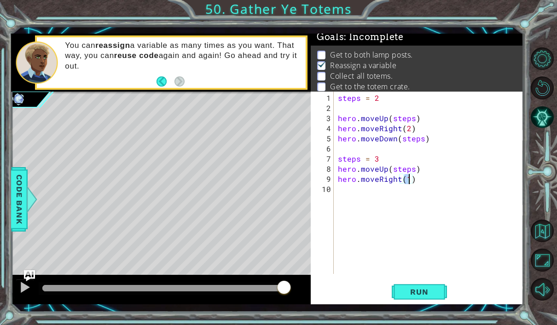
type textarea "hero.moveRight(2)"
click at [425, 197] on div "steps = 2 hero . moveUp ( steps ) hero . moveRight ( 2 ) hero . moveDown ( step…" at bounding box center [431, 194] width 190 height 203
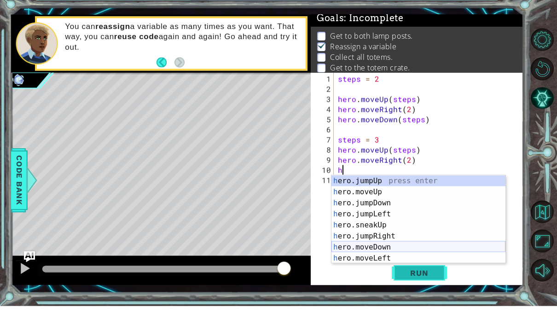
scroll to position [33, 0]
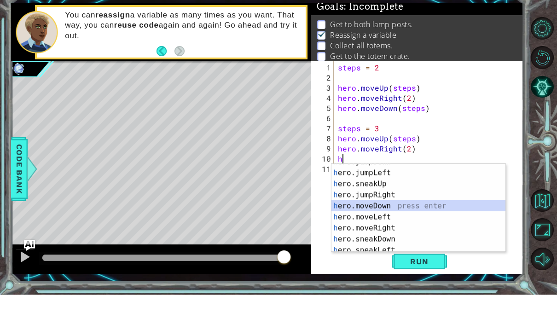
click at [416, 206] on div "h ero.jumpDown press enter h ero.jumpLeft press enter h ero.sneakUp press enter…" at bounding box center [418, 241] width 174 height 110
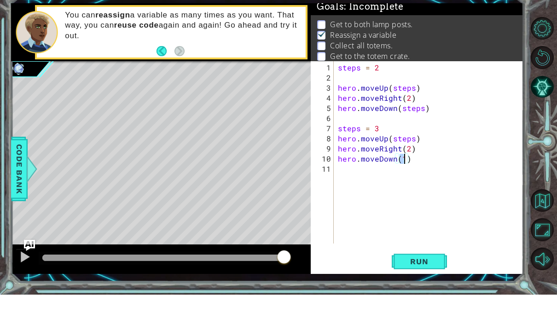
scroll to position [0, 4]
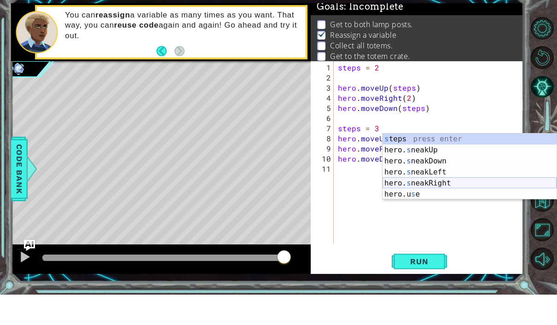
type textarea "hero.moveDown(steps)"
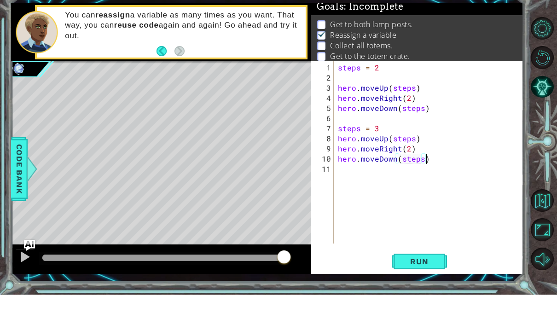
click at [437, 155] on div "steps = 2 hero . moveUp ( steps ) hero . moveRight ( 2 ) hero . moveDown ( step…" at bounding box center [431, 194] width 190 height 203
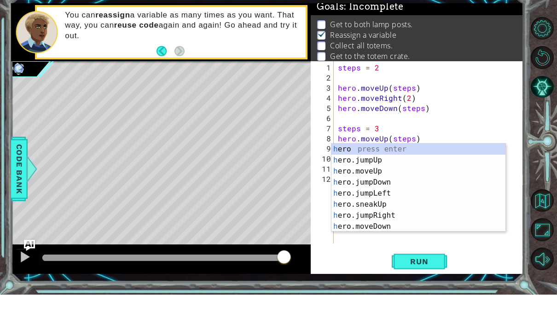
scroll to position [0, 0]
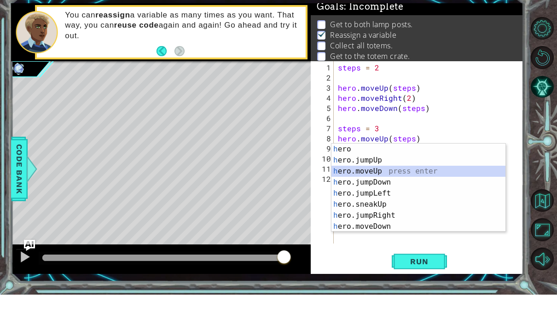
click at [426, 174] on div "h ero press enter h ero.jumpUp press enter h ero.moveUp press enter h ero.jumpD…" at bounding box center [418, 229] width 174 height 110
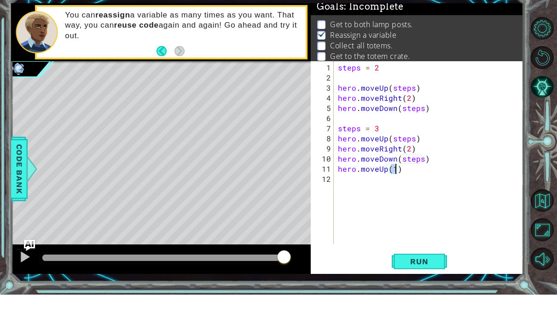
type textarea "hero.moveUp(4)"
click at [425, 181] on div "steps = 2 hero . moveUp ( steps ) hero . moveRight ( 2 ) hero . moveDown ( step…" at bounding box center [431, 194] width 190 height 203
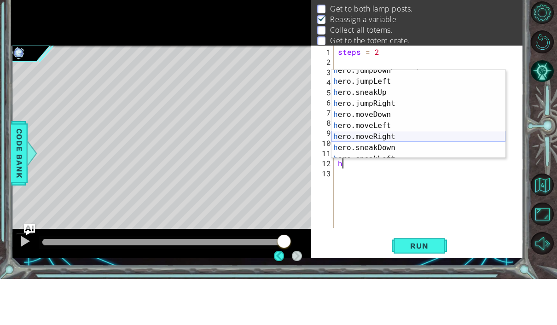
scroll to position [38, 0]
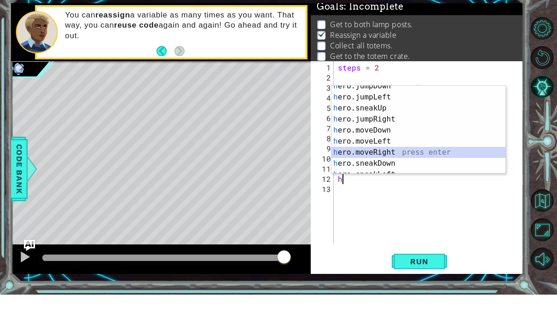
click at [423, 151] on div "h ero.jumpDown press enter h ero.jumpLeft press enter h ero.sneakUp press enter…" at bounding box center [418, 166] width 174 height 110
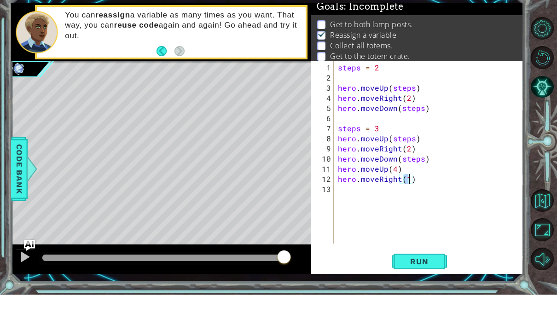
type textarea "hero.moveRight(2)"
click at [386, 189] on div "steps = 2 hero . moveUp ( steps ) hero . moveRight ( 2 ) hero . moveDown ( step…" at bounding box center [431, 194] width 190 height 203
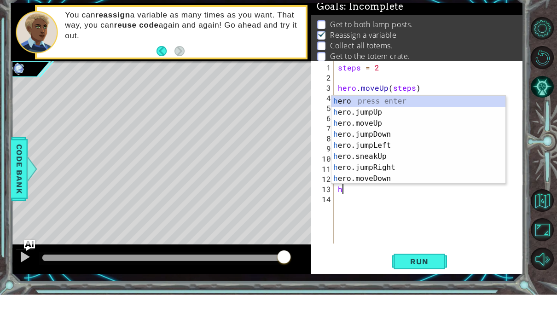
scroll to position [0, 0]
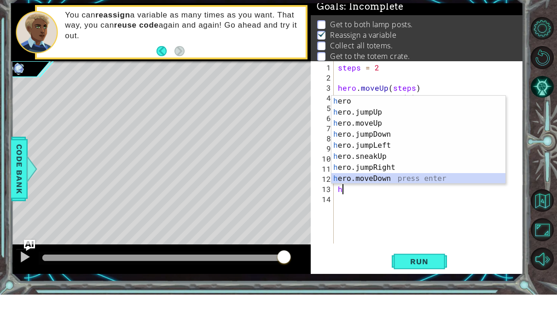
click at [390, 175] on div "h ero press enter h ero.jumpUp press enter h ero.moveUp press enter h ero.jumpD…" at bounding box center [418, 181] width 174 height 110
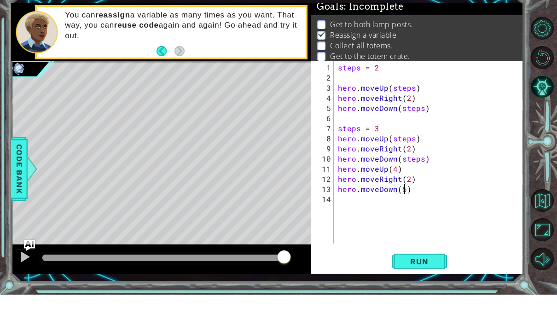
scroll to position [0, 4]
type textarea "hero.moveDown(4)"
click at [410, 263] on div "hero.moveDown(4) 1 2 3 4 5 6 7 8 9 10 11 12 13 14 steps = 2 hero . moveUp ( ste…" at bounding box center [417, 198] width 213 height 213
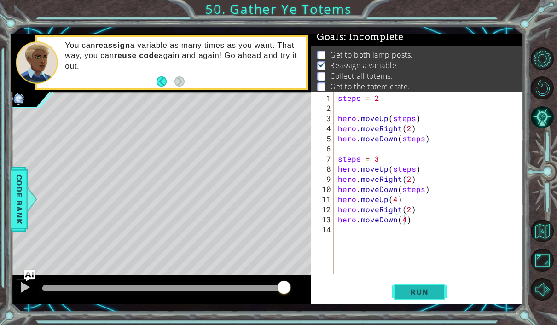
click at [412, 299] on button "Run" at bounding box center [419, 291] width 55 height 21
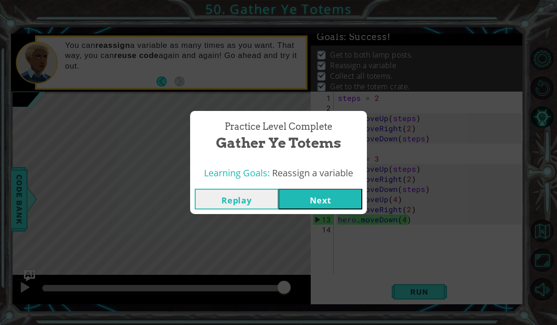
click at [244, 202] on button "Replay" at bounding box center [237, 199] width 84 height 21
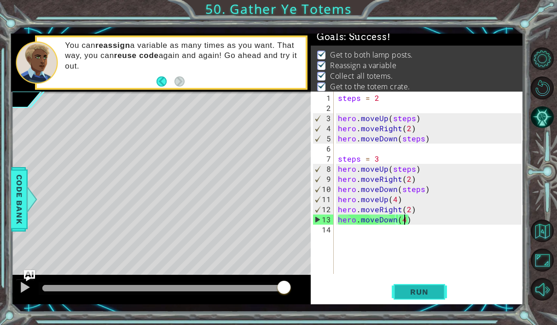
click at [410, 292] on span "Run" at bounding box center [419, 291] width 36 height 9
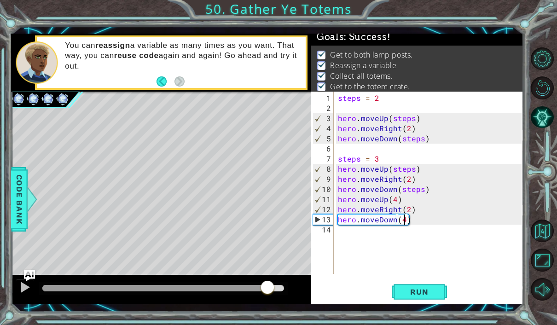
click at [373, 286] on body "1 ההההההההההההההההההההההההההההההההההההההההההההההההההההההההההההההההההההההההההההה…" at bounding box center [278, 132] width 557 height 325
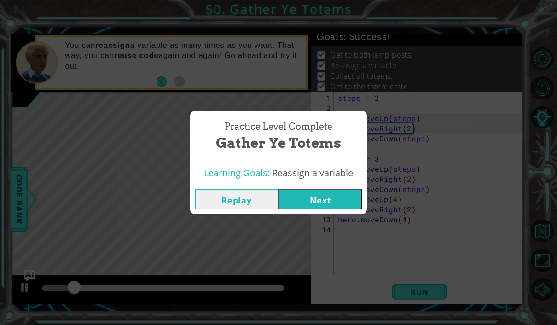
click at [330, 197] on button "Next" at bounding box center [320, 199] width 84 height 21
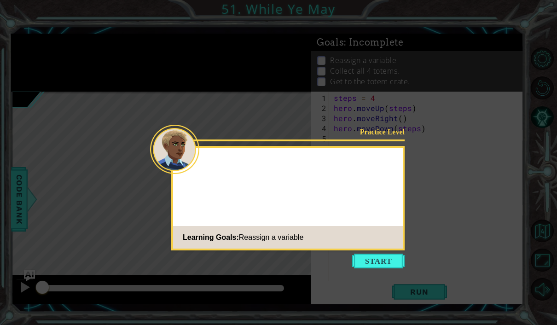
scroll to position [33, 0]
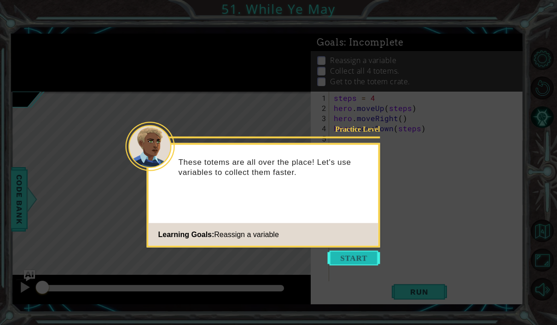
click at [360, 251] on button "Start" at bounding box center [354, 258] width 52 height 15
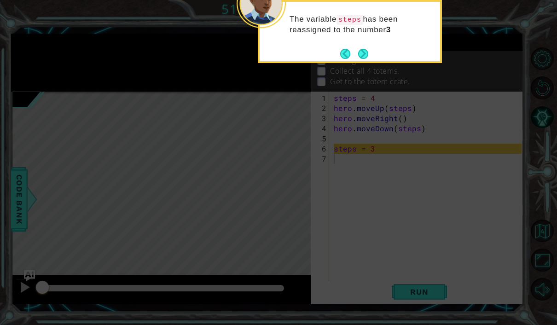
click at [363, 104] on icon at bounding box center [278, 60] width 557 height 530
click at [369, 134] on icon at bounding box center [278, 60] width 557 height 530
click at [361, 48] on button "Next" at bounding box center [363, 53] width 11 height 11
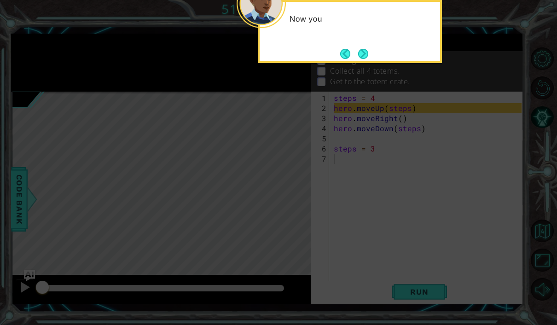
click at [361, 46] on button "Next" at bounding box center [363, 54] width 16 height 16
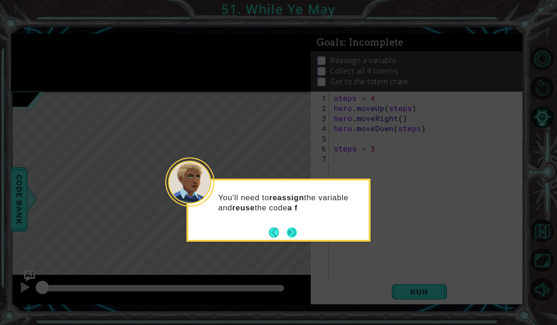
click at [295, 227] on button "Next" at bounding box center [292, 232] width 11 height 11
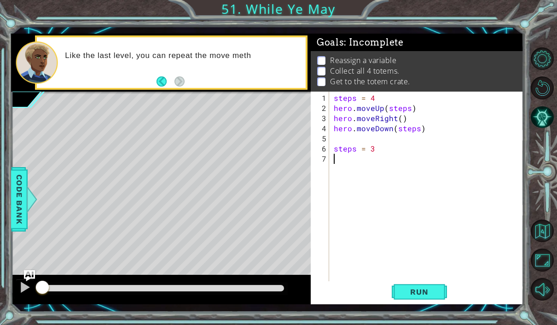
type textarea "h"
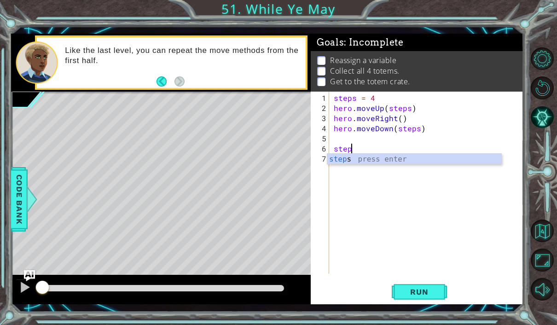
type textarea "s"
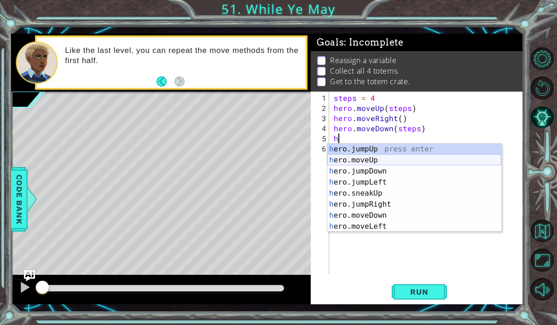
click at [385, 159] on div "h ero.jumpUp press enter h ero.moveUp press enter h ero.jumpDown press enter h …" at bounding box center [414, 199] width 174 height 110
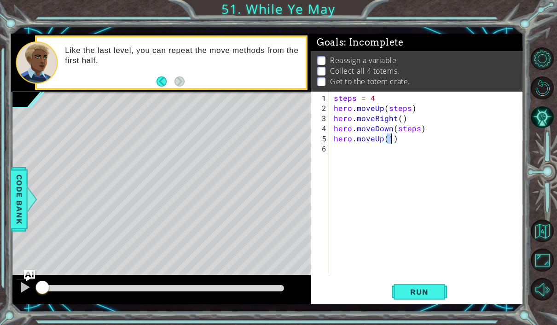
scroll to position [0, 3]
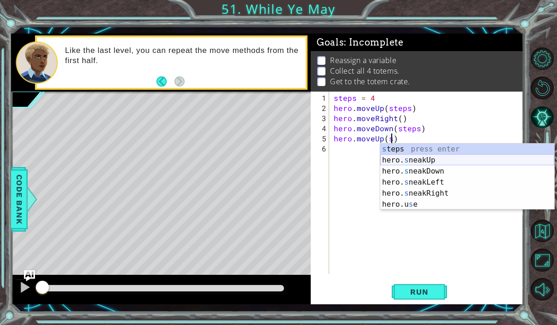
type textarea "hero.moveUp(steps)"
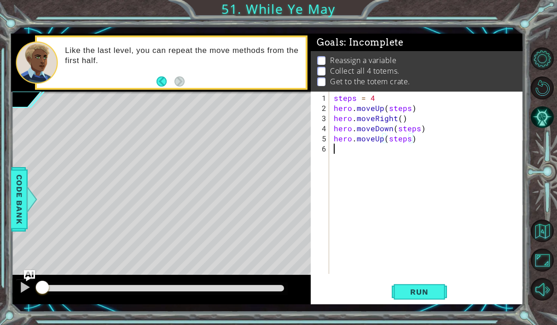
click at [407, 153] on div "steps = 4 hero . moveUp ( steps ) hero . moveRight ( ) hero . moveDown ( steps …" at bounding box center [429, 194] width 194 height 203
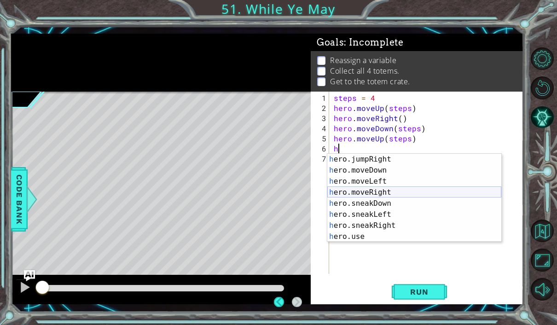
scroll to position [33, 0]
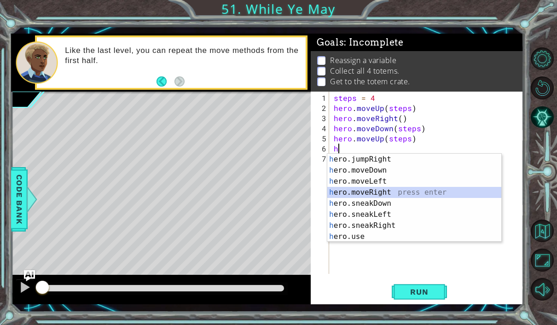
click at [404, 197] on div "h ero.jumpRight press enter h ero.moveDown press enter h ero.moveLeft press ent…" at bounding box center [414, 209] width 174 height 110
type textarea "hero.moveRight(1)"
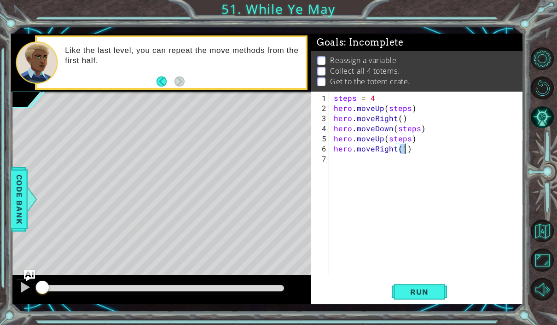
click at [396, 166] on div "steps = 4 hero . moveUp ( steps ) hero . moveRight ( ) hero . moveDown ( steps …" at bounding box center [429, 194] width 194 height 203
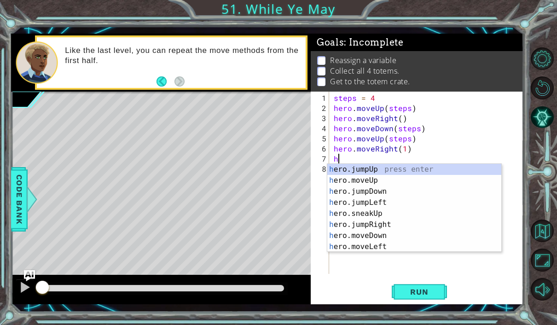
scroll to position [0, 0]
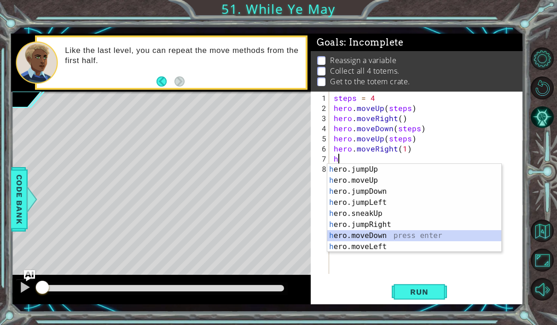
click at [388, 233] on div "h ero.jumpUp press enter h ero.moveUp press enter h ero.jumpDown press enter h …" at bounding box center [414, 219] width 174 height 110
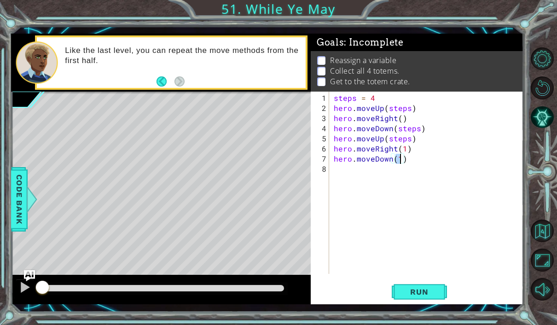
scroll to position [0, 4]
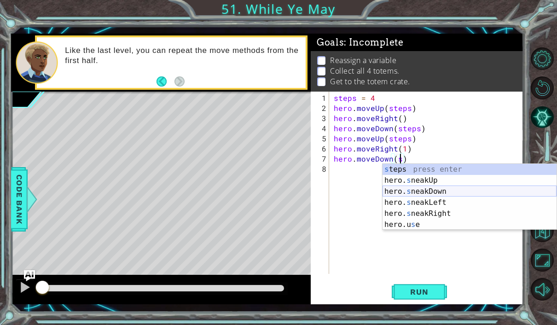
type textarea "hero.moveDown(steps)"
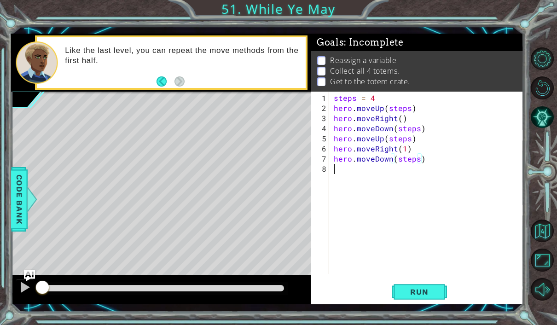
click at [394, 173] on div "steps = 4 hero . moveUp ( steps ) hero . moveRight ( ) hero . moveDown ( steps …" at bounding box center [429, 194] width 194 height 203
type textarea "h"
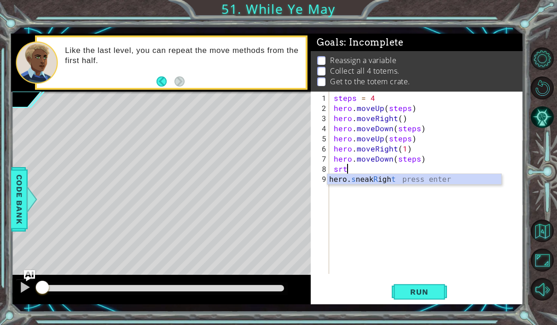
type textarea "s"
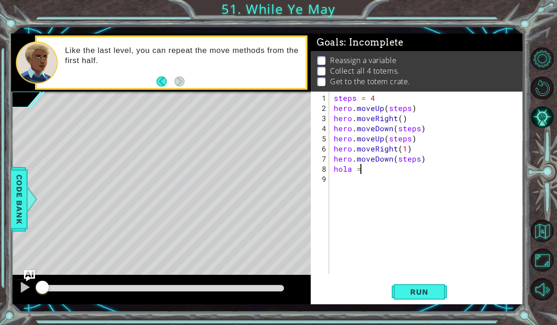
scroll to position [0, 1]
type textarea "hola = 3"
click at [401, 185] on div "steps = 4 hero . moveUp ( steps ) hero . moveRight ( ) hero . moveDown ( steps …" at bounding box center [429, 194] width 194 height 203
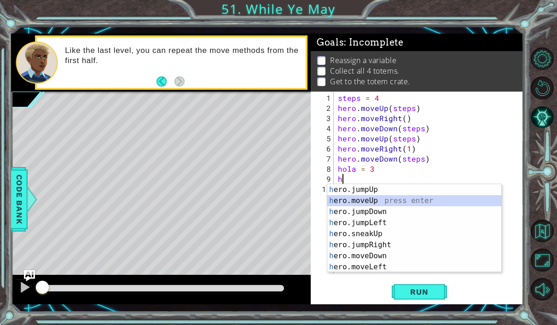
click at [394, 202] on div "h ero.jumpUp press enter h ero.moveUp press enter h ero.jumpDown press enter h …" at bounding box center [414, 239] width 174 height 110
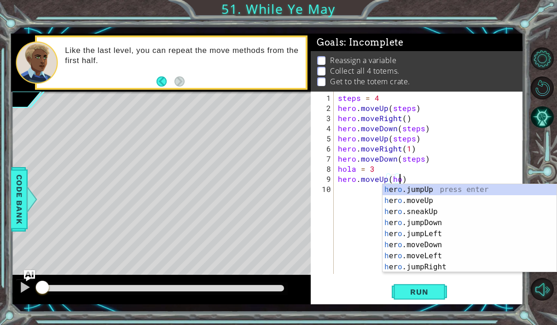
scroll to position [0, 4]
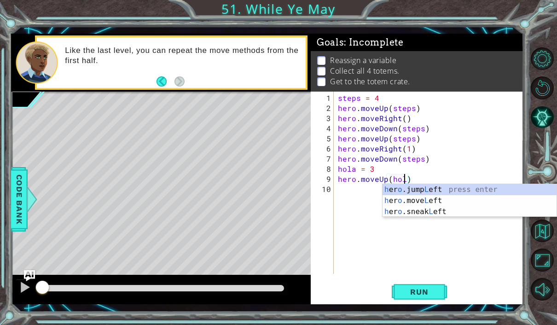
type textarea "hero.moveUp([GEOGRAPHIC_DATA])"
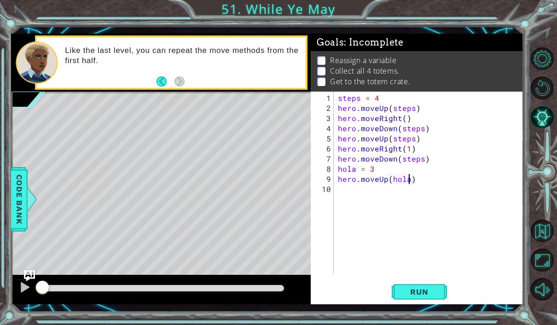
scroll to position [0, 4]
click at [390, 198] on div "steps = 4 hero . moveUp ( steps ) hero . moveRight ( ) hero . moveDown ( steps …" at bounding box center [431, 194] width 190 height 203
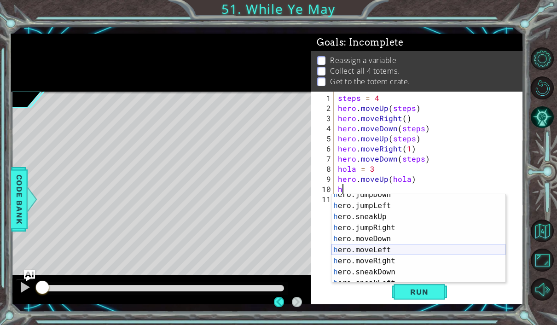
scroll to position [33, 0]
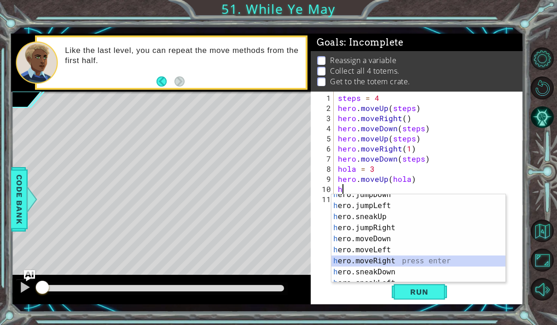
click at [380, 261] on div "h ero.jumpDown press enter h ero.jumpLeft press enter h ero.sneakUp press enter…" at bounding box center [418, 244] width 174 height 110
type textarea "hero.moveRight(1)"
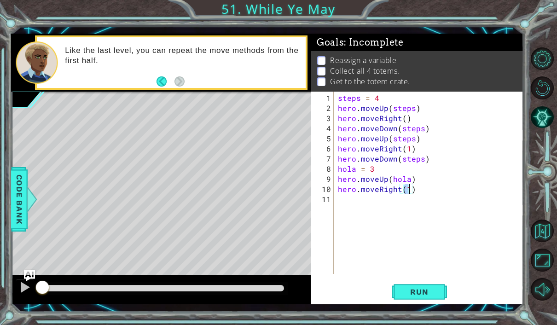
click at [388, 211] on div "steps = 4 hero . moveUp ( steps ) hero . moveRight ( ) hero . moveDown ( steps …" at bounding box center [431, 194] width 190 height 203
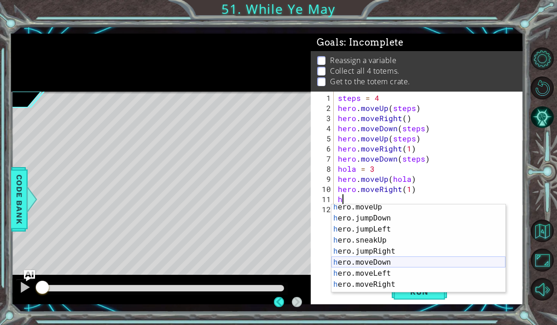
click at [381, 265] on div "h ero.moveUp press enter h ero.jumpDown press enter h ero.jumpLeft press enter …" at bounding box center [418, 257] width 174 height 110
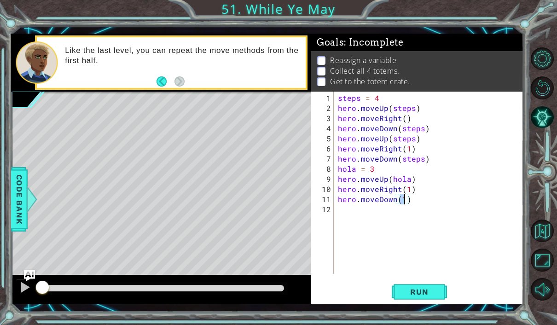
type textarea "hero.moveDown(2)"
click at [372, 218] on div "steps = 4 hero . moveUp ( steps ) hero . moveRight ( ) hero . moveDown ( steps …" at bounding box center [431, 194] width 190 height 203
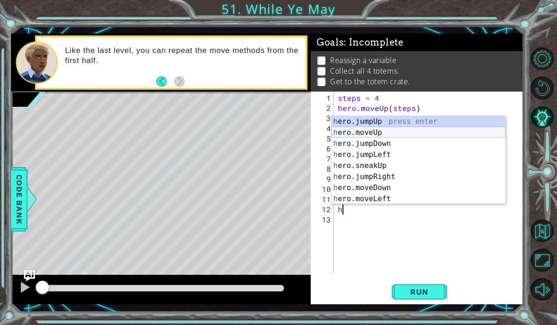
click at [368, 132] on div "h ero.jumpUp press enter h ero.moveUp press enter h ero.jumpDown press enter h …" at bounding box center [418, 171] width 174 height 110
type textarea "hero.moveUp(1)"
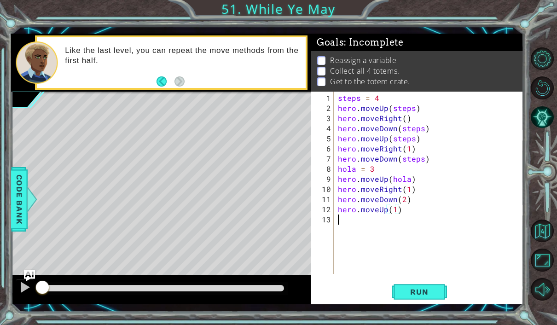
click at [369, 225] on div "steps = 4 hero . moveUp ( steps ) hero . moveRight ( ) hero . moveDown ( steps …" at bounding box center [431, 194] width 190 height 203
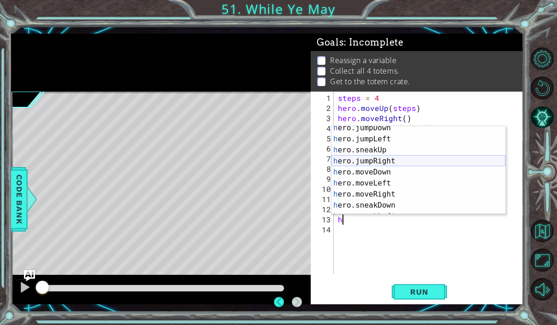
scroll to position [33, 0]
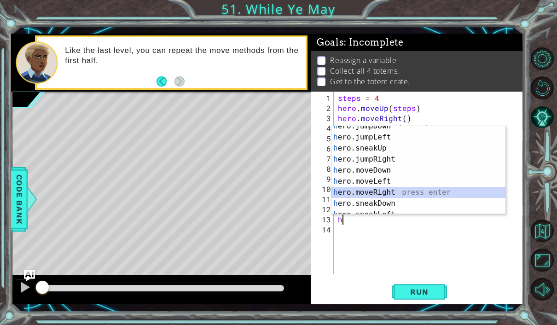
click at [393, 192] on div "h ero.jumpDown press enter h ero.jumpLeft press enter h ero.sneakUp press enter…" at bounding box center [418, 176] width 174 height 110
type textarea "hero.moveRight(1)"
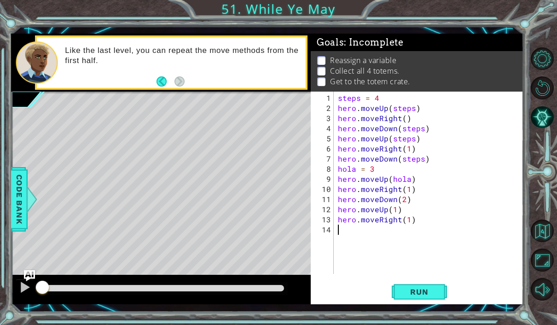
click at [387, 236] on div "steps = 4 hero . moveUp ( steps ) hero . moveRight ( ) hero . moveDown ( steps …" at bounding box center [431, 194] width 190 height 203
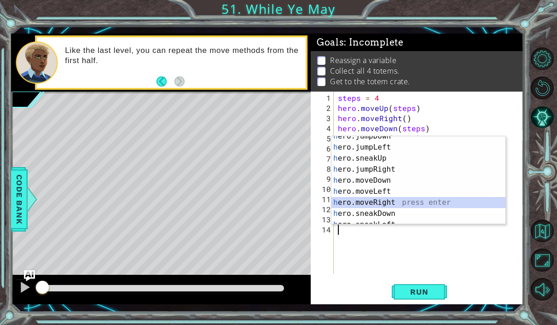
scroll to position [0, 0]
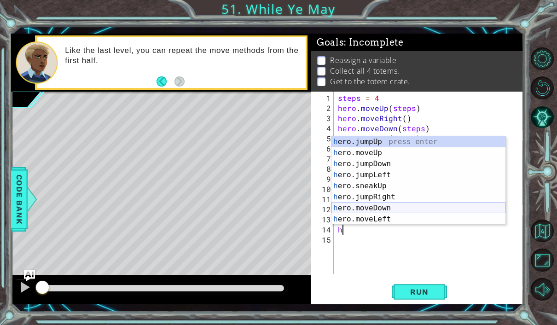
click at [393, 206] on div "h ero.jumpUp press enter h ero.moveUp press enter h ero.jumpDown press enter h …" at bounding box center [418, 191] width 174 height 110
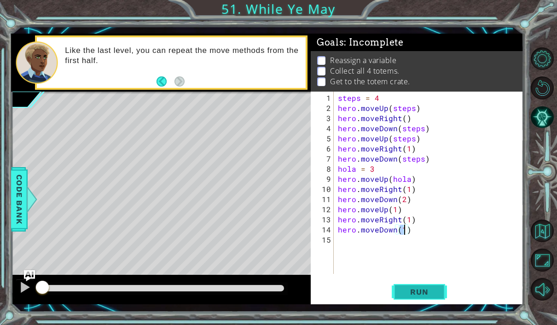
click at [439, 287] on button "Run" at bounding box center [419, 291] width 55 height 21
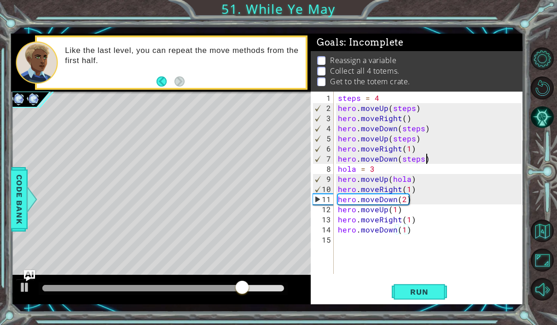
click at [424, 161] on div "steps = 4 hero . moveUp ( steps ) hero . moveRight ( ) hero . moveDown ( steps …" at bounding box center [431, 194] width 190 height 203
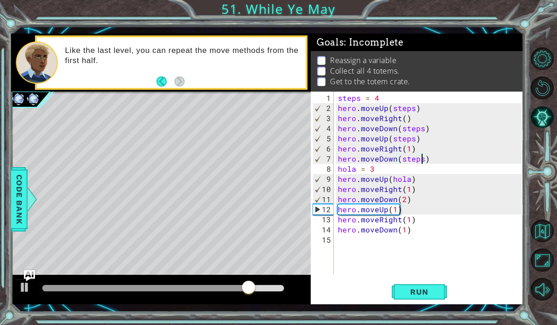
click at [420, 158] on div "steps = 4 hero . moveUp ( steps ) hero . moveRight ( ) hero . moveDown ( steps …" at bounding box center [431, 194] width 190 height 203
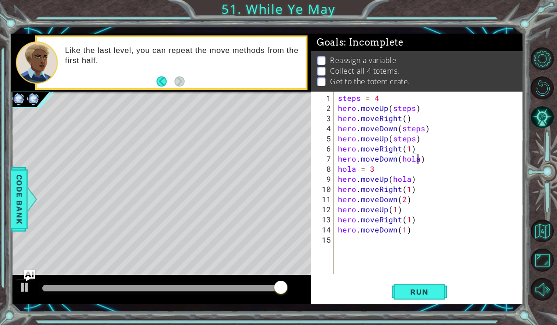
scroll to position [0, 5]
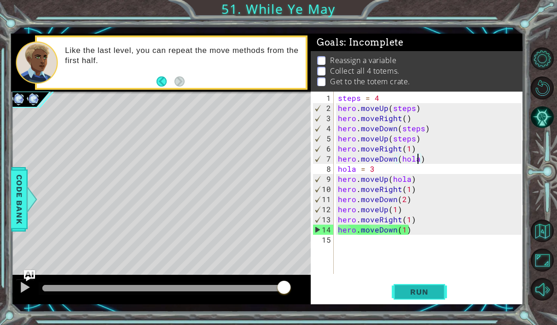
click at [408, 286] on button "Run" at bounding box center [419, 291] width 55 height 21
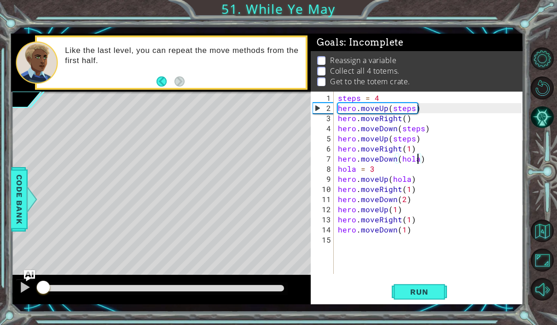
drag, startPoint x: 47, startPoint y: 287, endPoint x: 0, endPoint y: -33, distance: 323.8
click at [182, 289] on div at bounding box center [163, 288] width 242 height 6
click at [75, 290] on div at bounding box center [73, 288] width 17 height 17
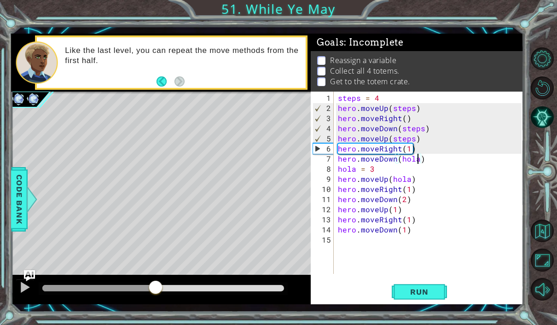
drag, startPoint x: 78, startPoint y: 290, endPoint x: 156, endPoint y: 301, distance: 78.1
click at [156, 301] on div at bounding box center [161, 289] width 300 height 29
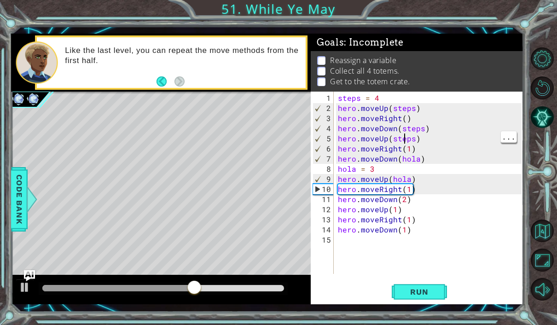
click at [414, 134] on div "steps = 4 hero . moveUp ( steps ) hero . moveRight ( ) hero . moveDown ( steps …" at bounding box center [431, 194] width 190 height 203
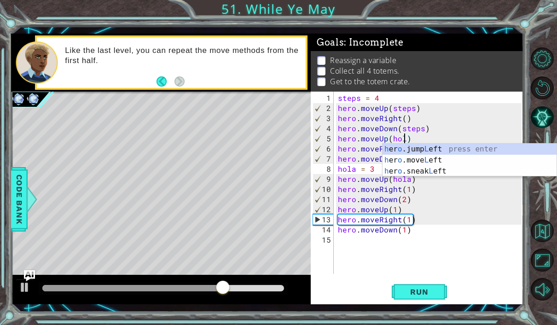
scroll to position [0, 4]
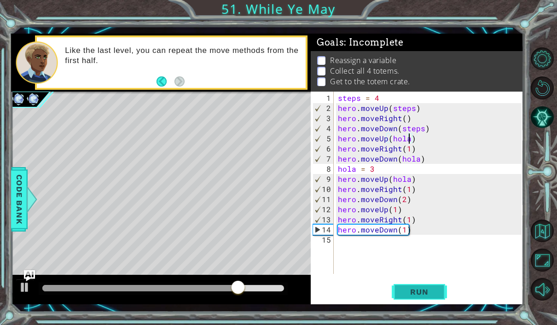
type textarea "hero.moveUp([GEOGRAPHIC_DATA])"
click at [430, 302] on button "Run" at bounding box center [419, 291] width 55 height 21
